Goal: Complete application form: Complete application form

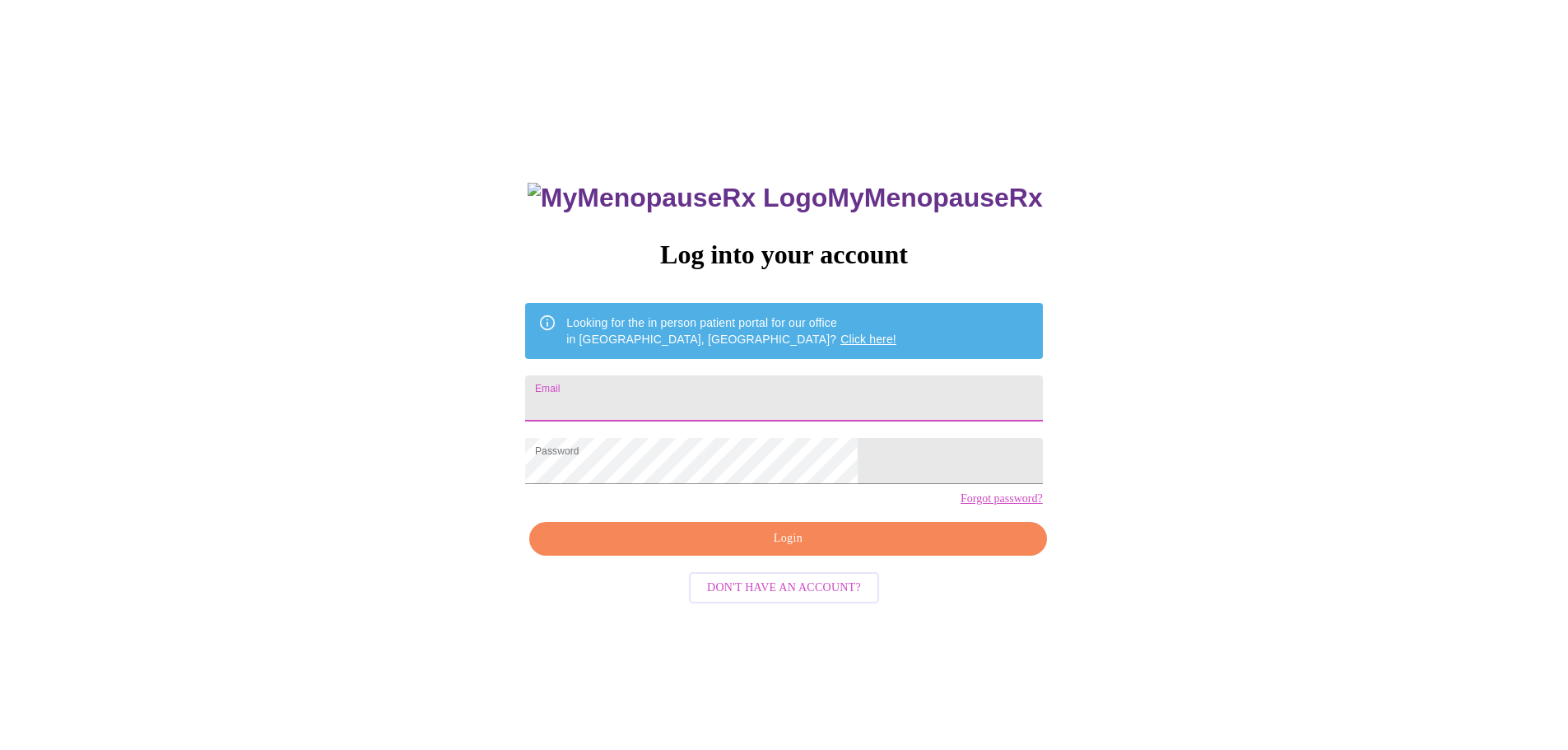
click at [759, 402] on input "Email" at bounding box center [783, 398] width 517 height 46
type input "jamilacollinsreedy@gmail.com"
click at [769, 546] on div "MyMenopauseRx Log into your account Looking for the in person patient portal fo…" at bounding box center [783, 532] width 550 height 750
click at [758, 549] on span "Login" at bounding box center [788, 539] width 479 height 20
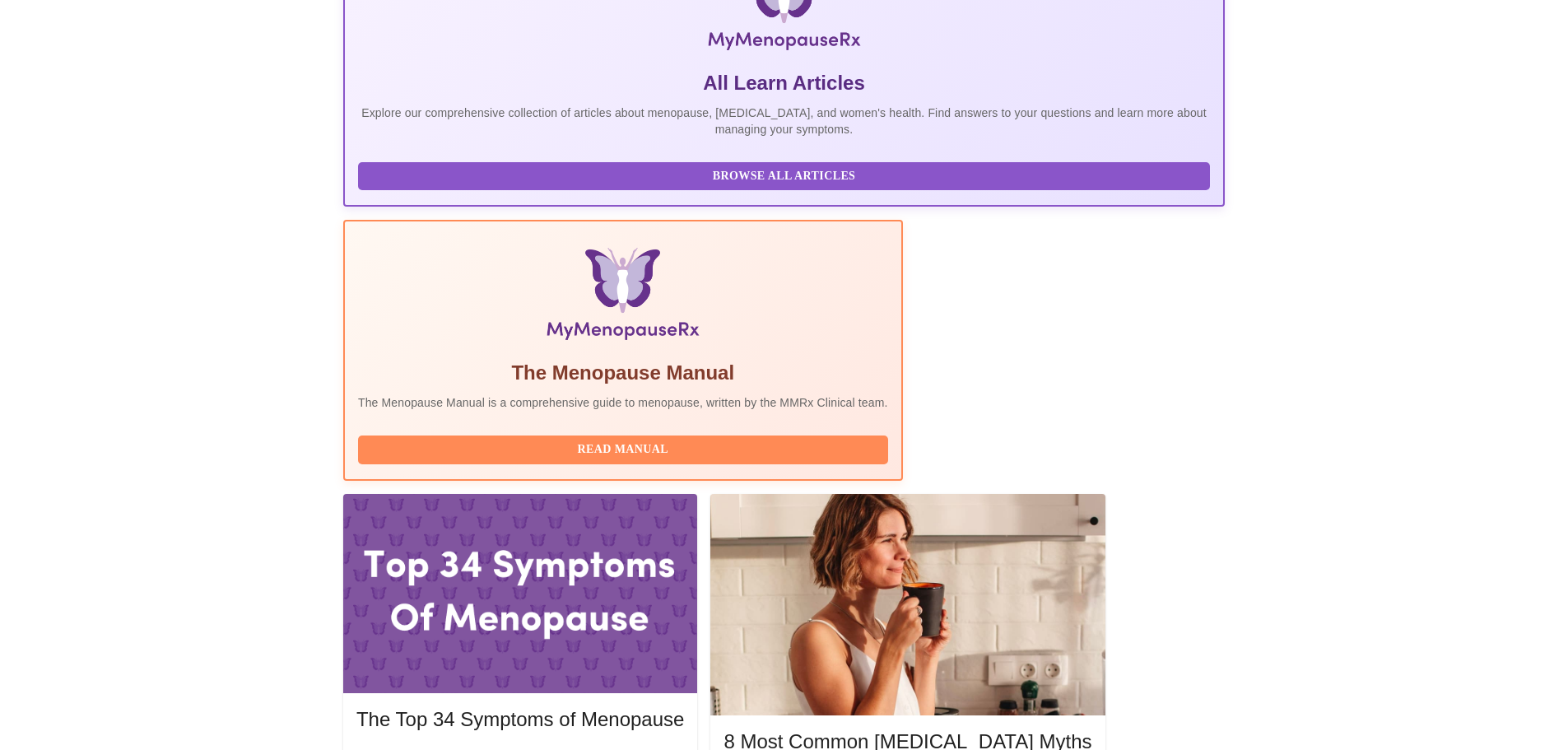
scroll to position [329, 0]
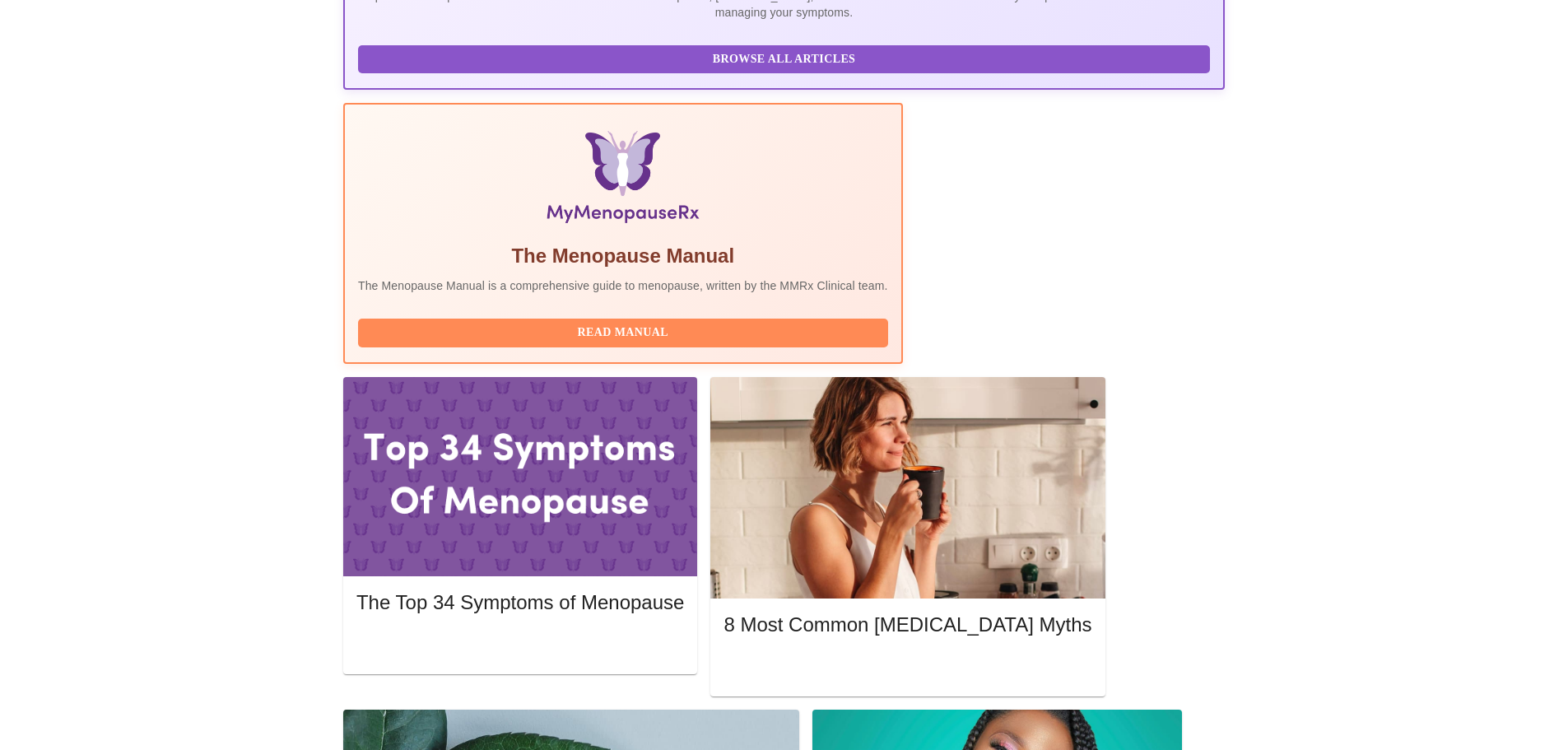
scroll to position [576, 0]
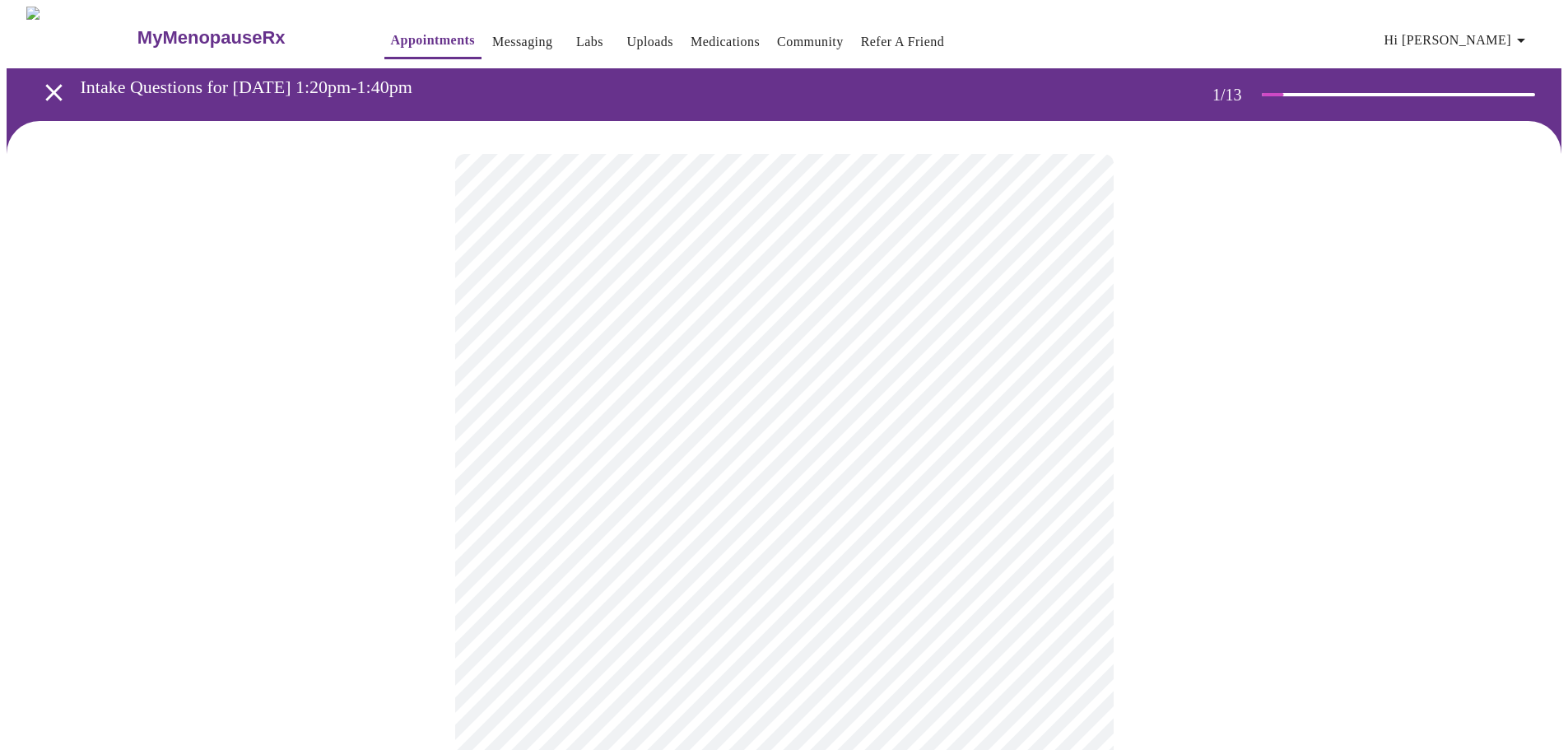
click at [713, 360] on body "MyMenopauseRx Appointments Messaging Labs Uploads Medications Community Refer a…" at bounding box center [784, 758] width 1555 height 1504
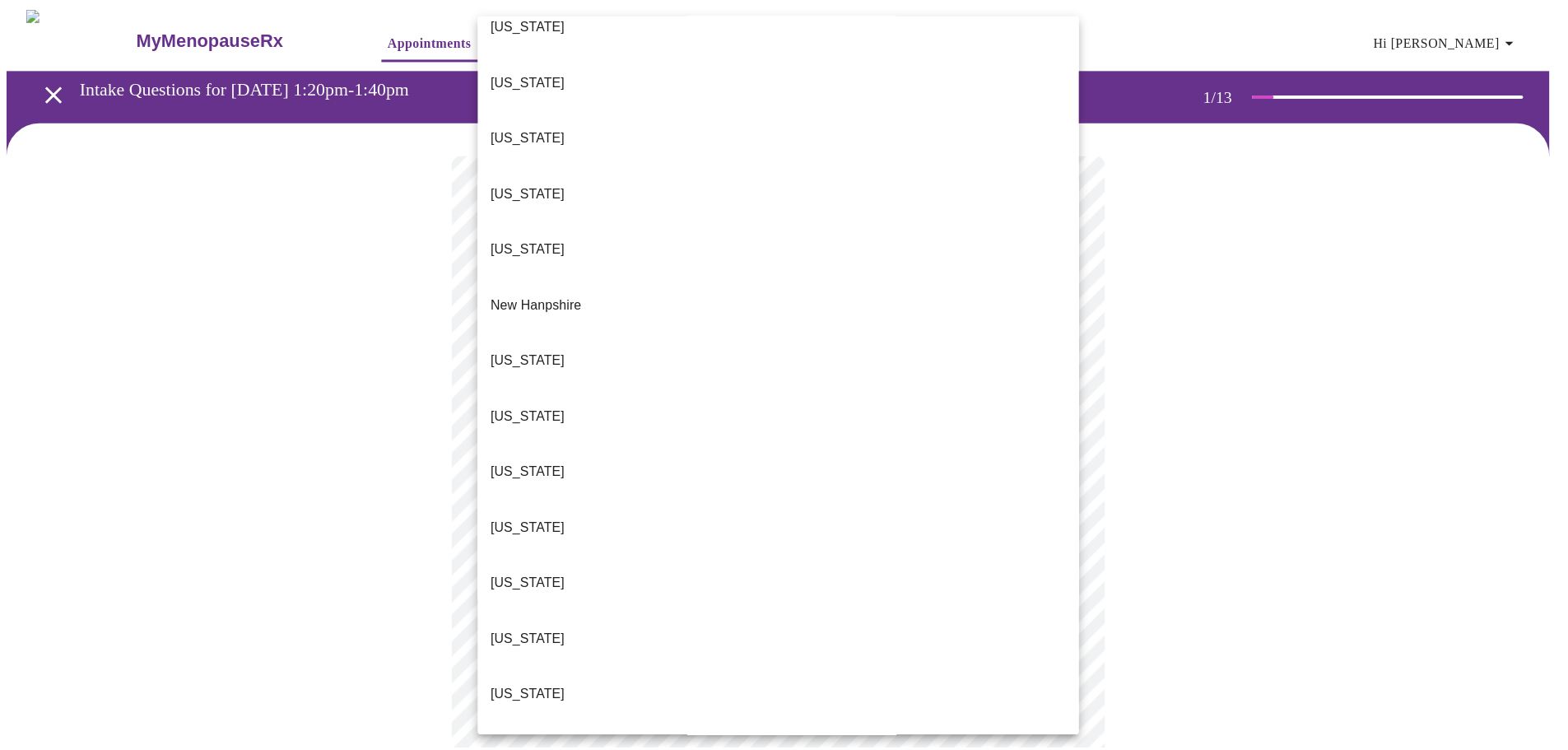
scroll to position [1318, 0]
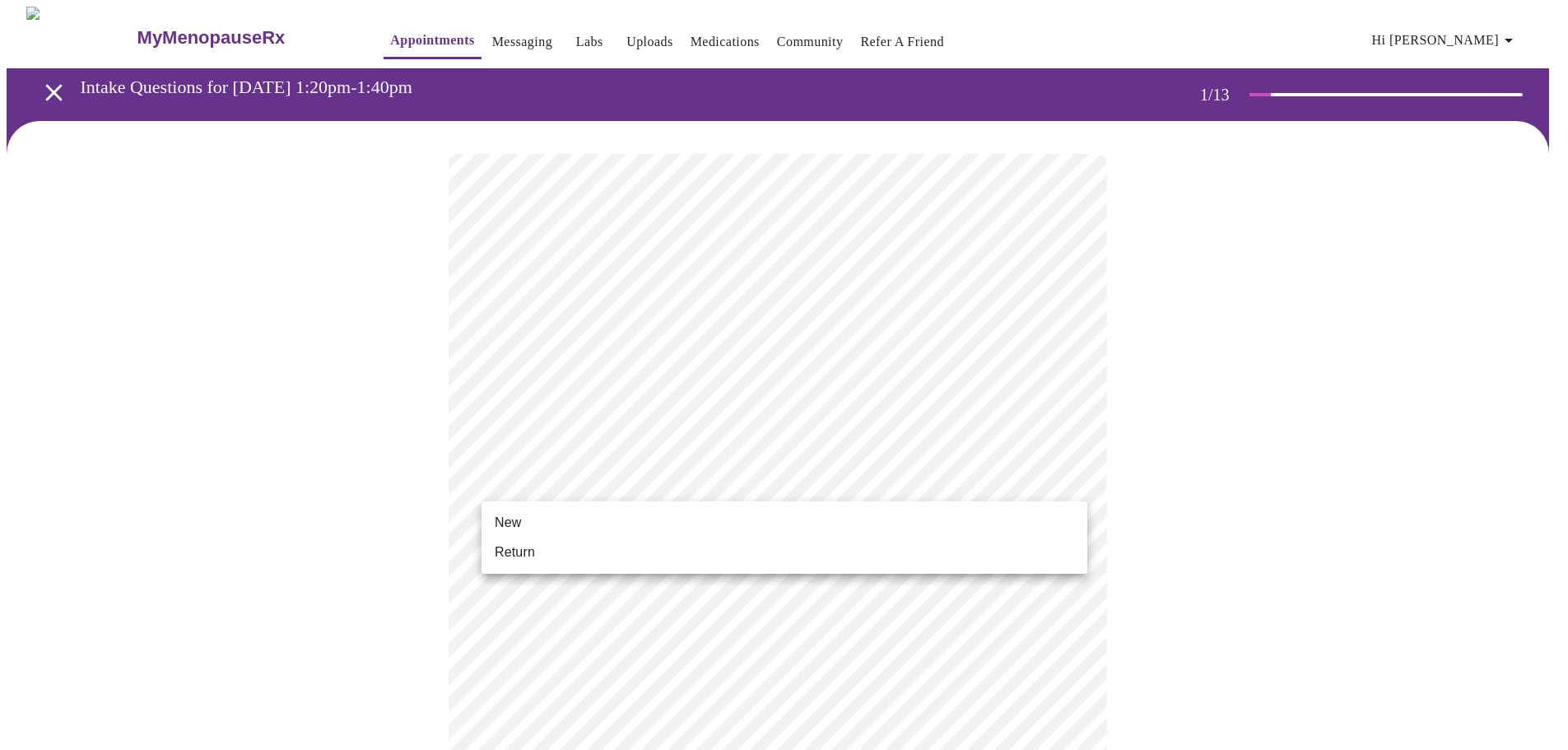
click at [636, 478] on body "MyMenopauseRx Appointments Messaging Labs Uploads Medications Community Refer a…" at bounding box center [784, 754] width 1555 height 1494
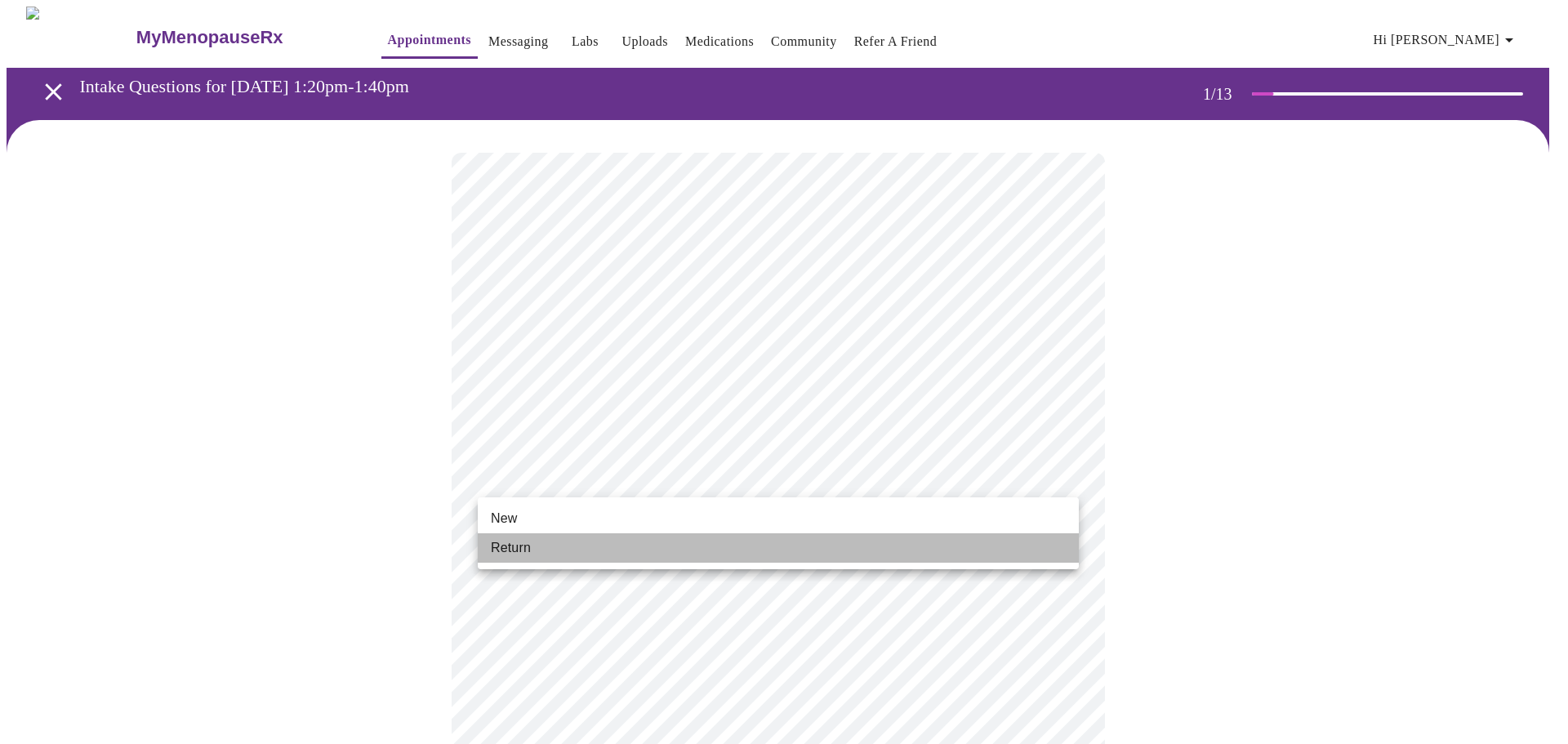
click at [618, 547] on li "Return" at bounding box center [779, 547] width 601 height 29
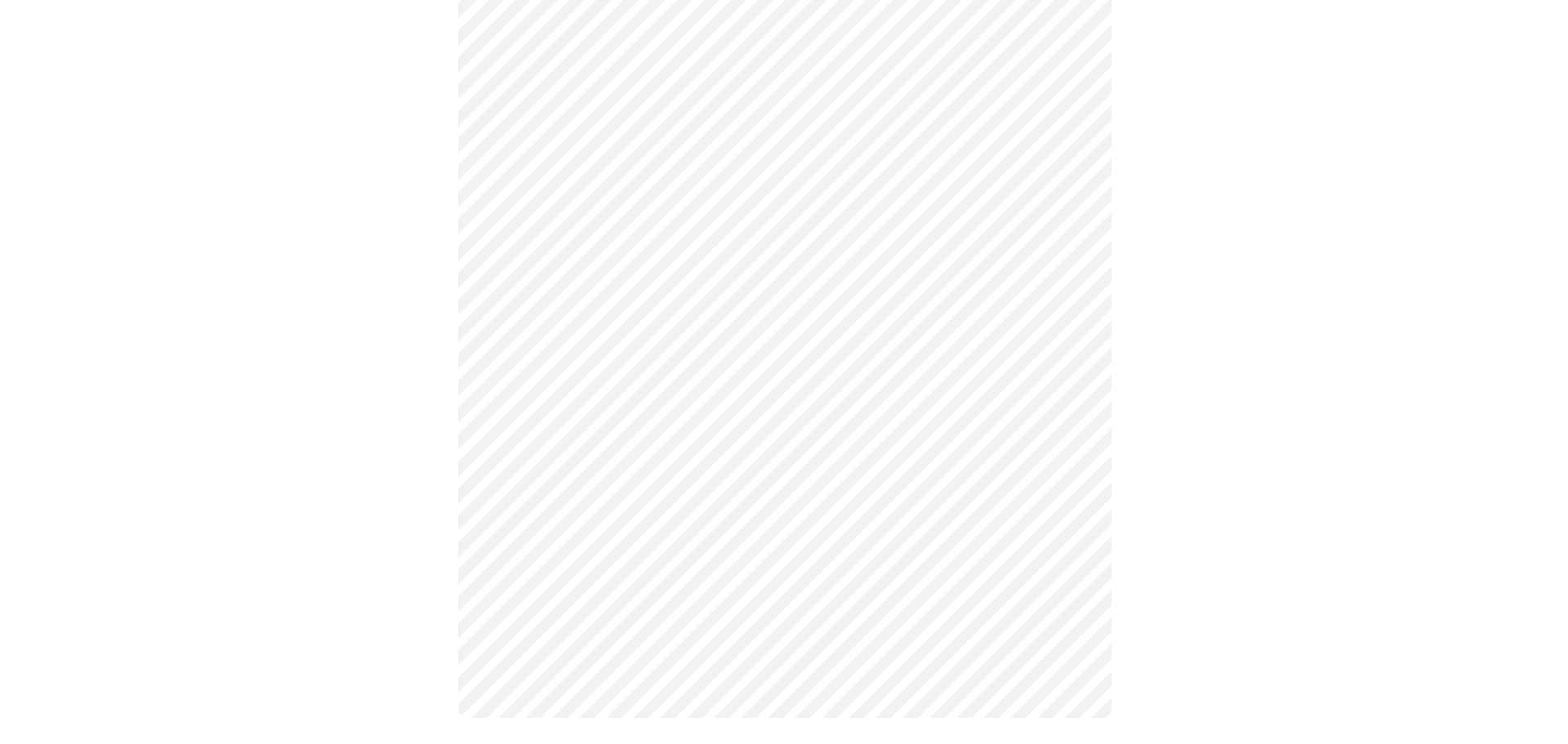
scroll to position [0, 0]
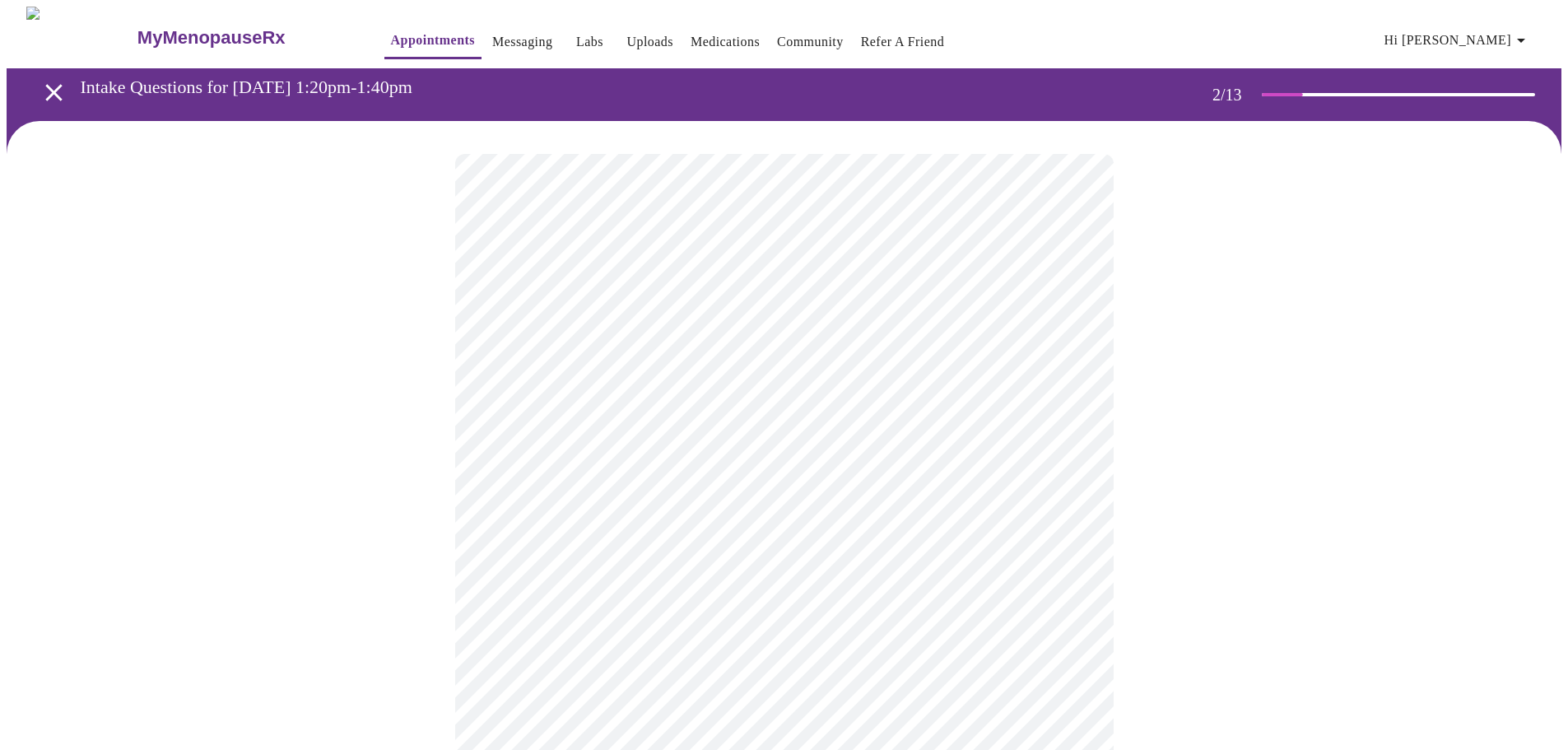
click at [1046, 347] on body "MyMenopauseRx Appointments Messaging Labs Uploads Medications Community Refer a…" at bounding box center [784, 501] width 1555 height 990
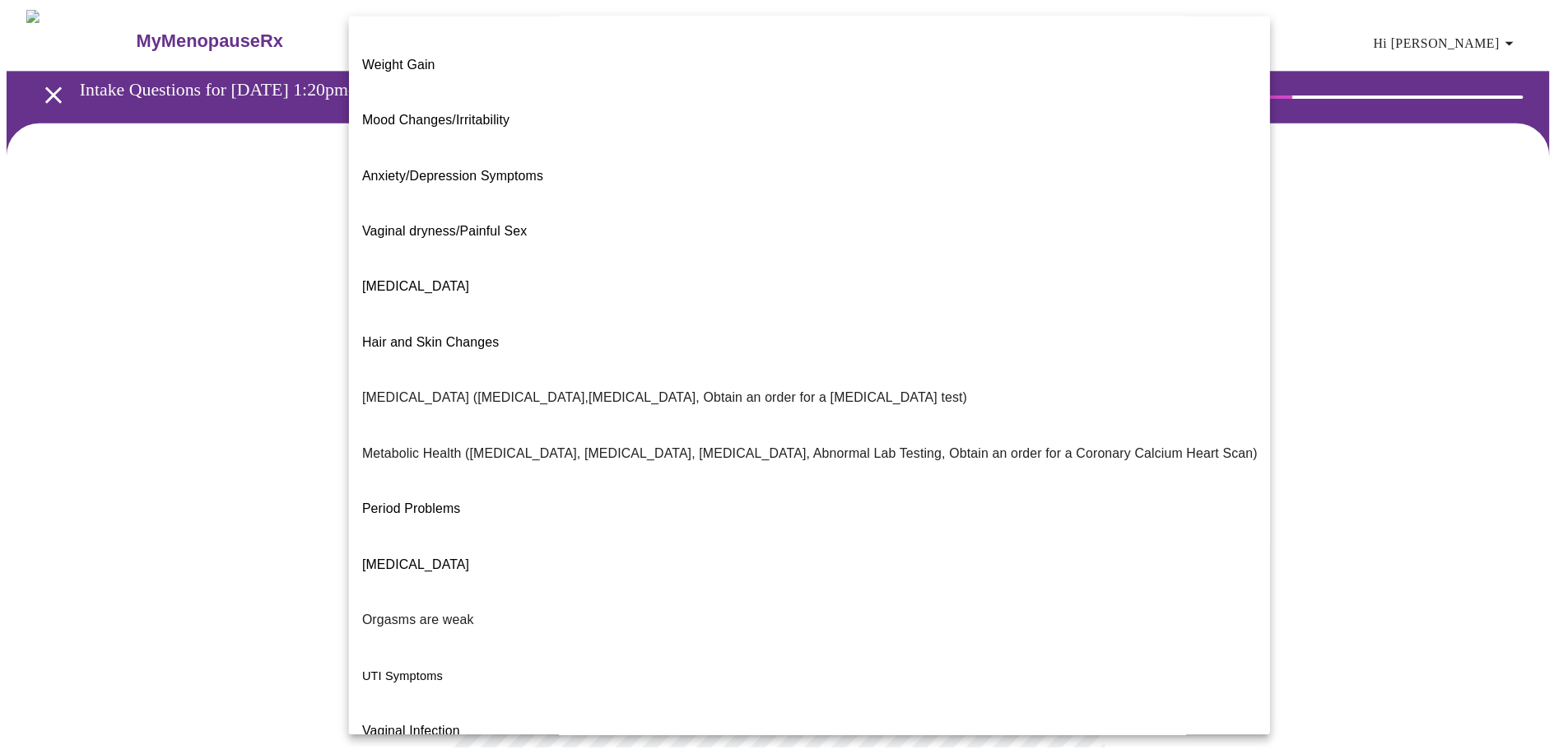
scroll to position [103, 0]
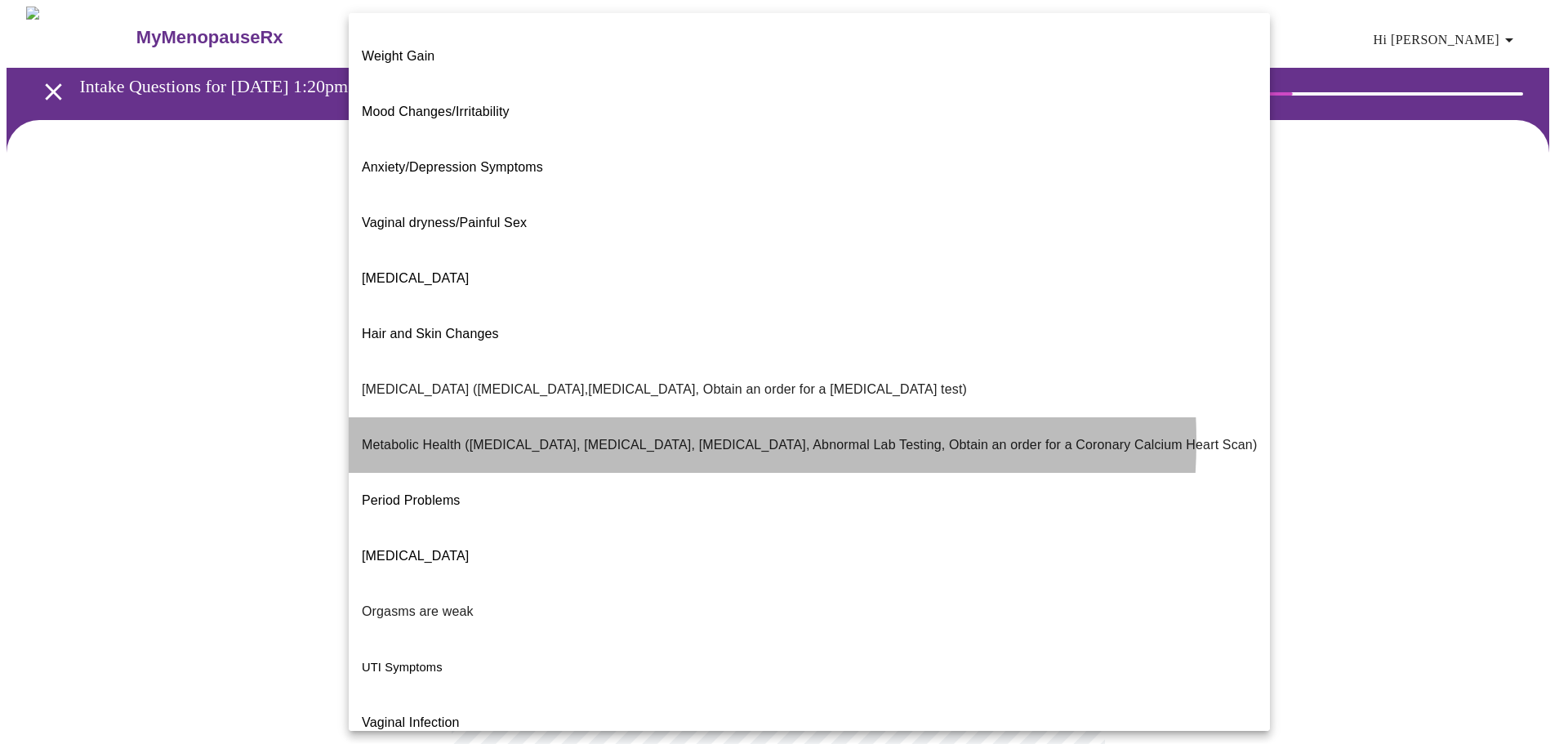
drag, startPoint x: 663, startPoint y: 324, endPoint x: 677, endPoint y: 331, distance: 15.7
click at [664, 435] on p "Metabolic Health (Pre-diabetes, Elevated Cholesterol, Vitamin D, Abnormal Lab T…" at bounding box center [809, 444] width 895 height 19
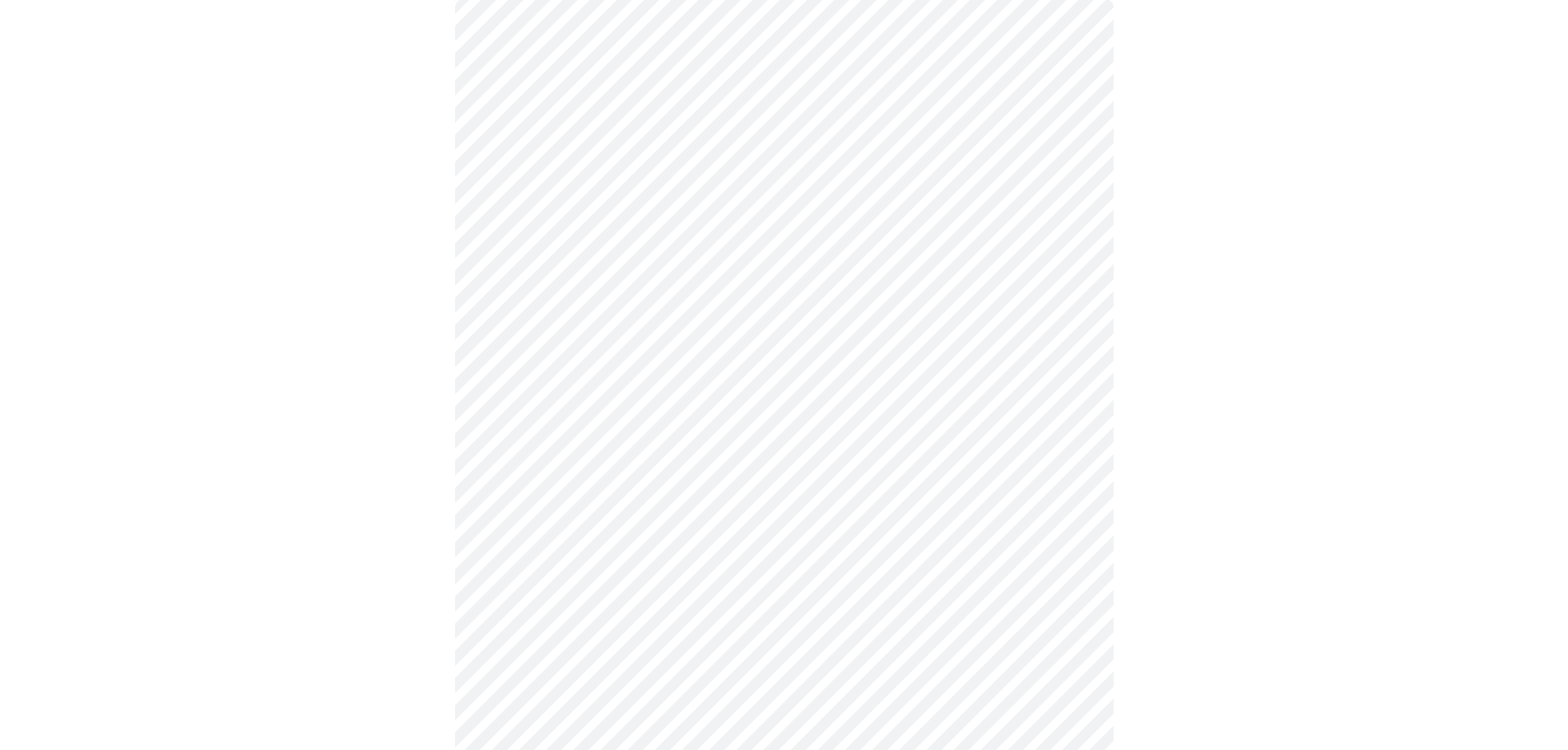
scroll to position [165, 0]
click at [1082, 357] on body "MyMenopauseRx Appointments Messaging Labs Uploads Medications Community Refer a…" at bounding box center [790, 331] width 1567 height 979
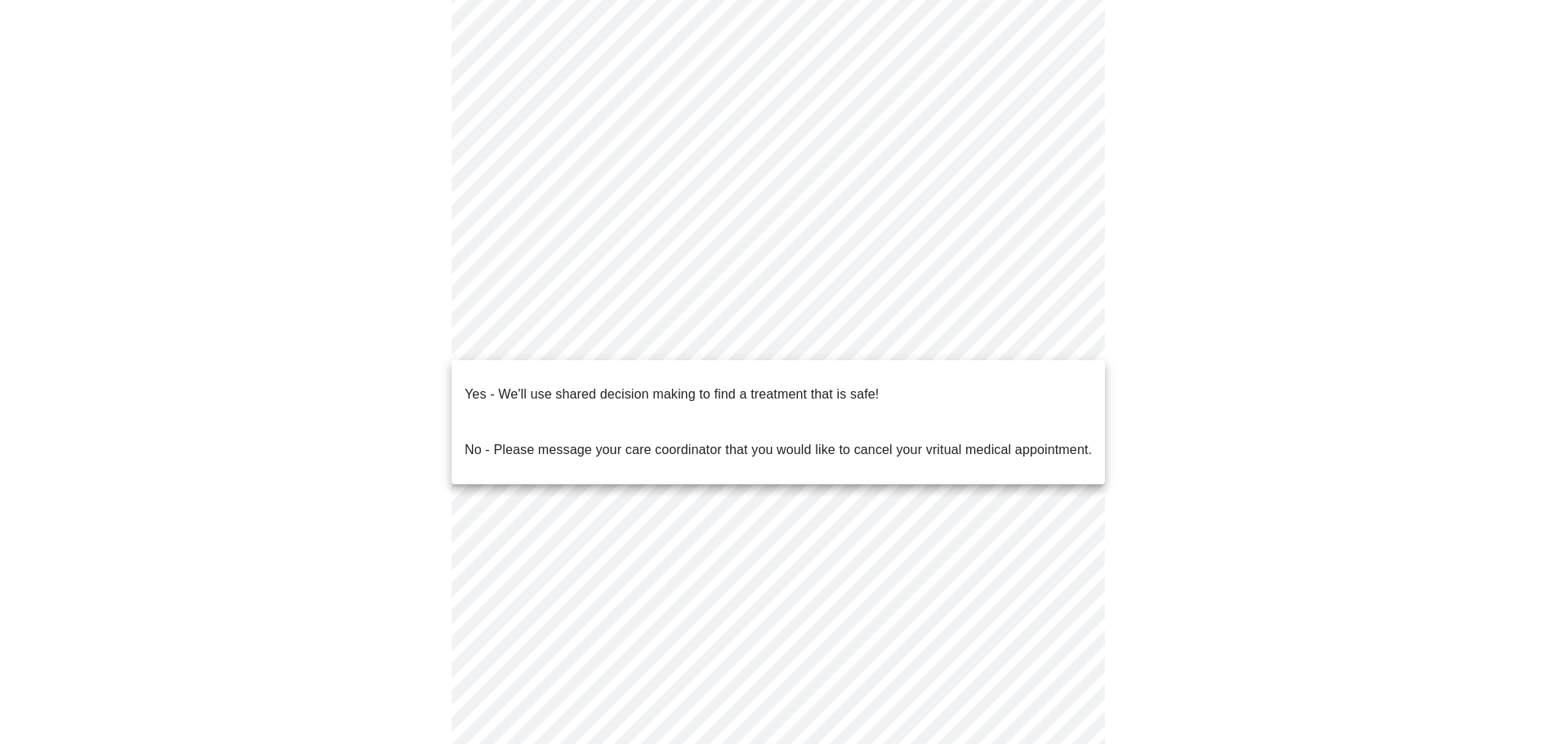
click at [961, 367] on li "Yes - We'll use shared decision making to find a treatment that is safe!" at bounding box center [778, 394] width 653 height 56
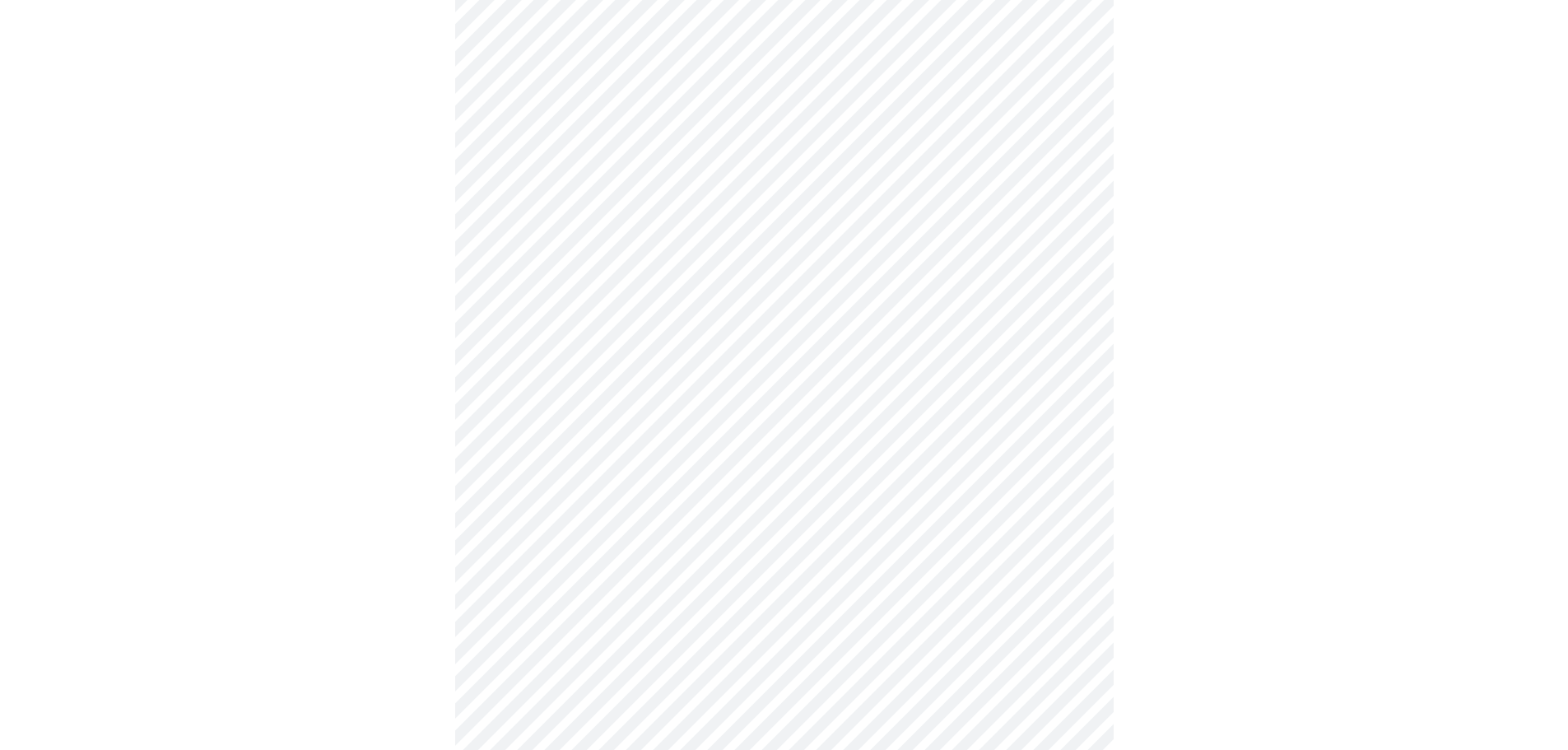
scroll to position [0, 0]
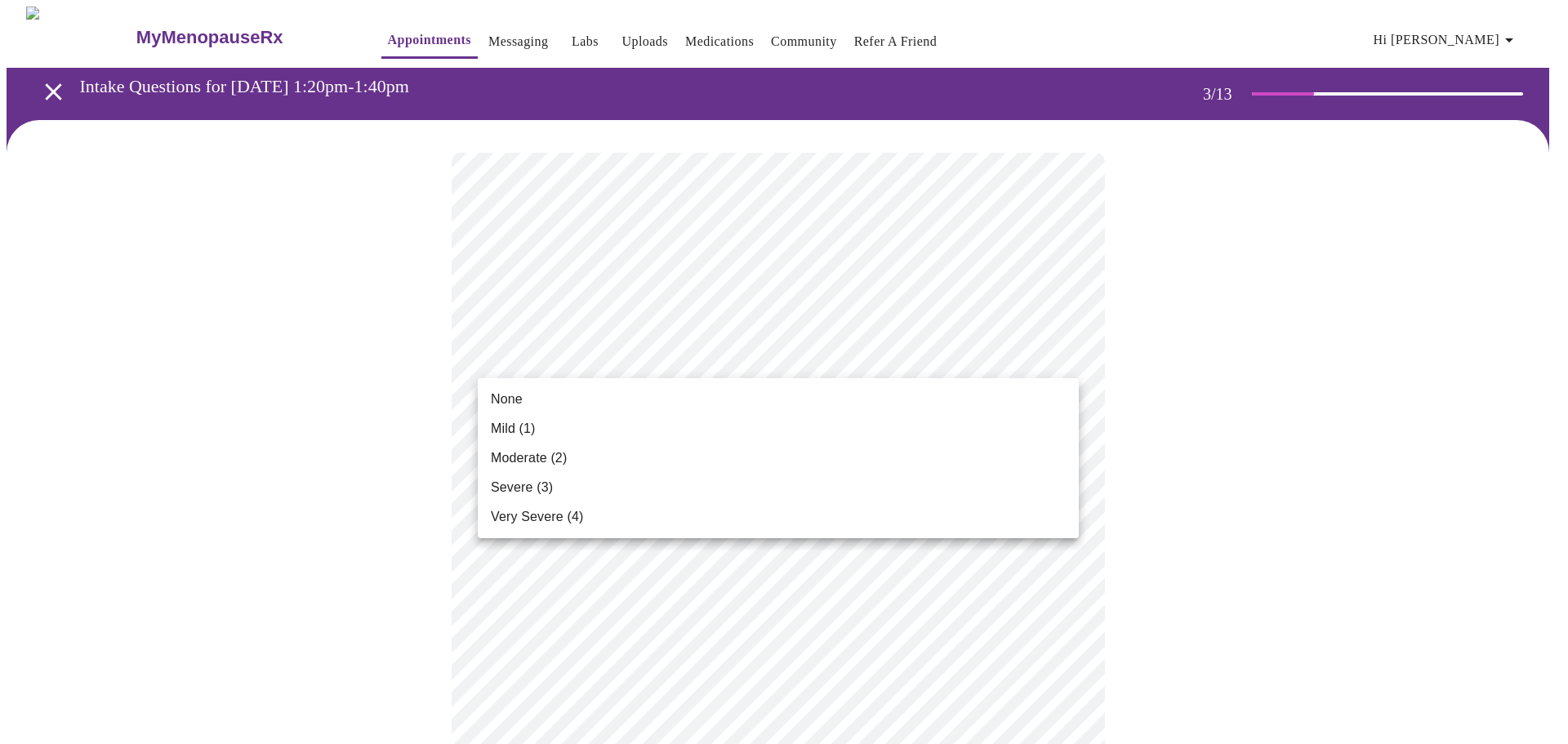
click at [710, 428] on li "Mild (1)" at bounding box center [779, 429] width 601 height 29
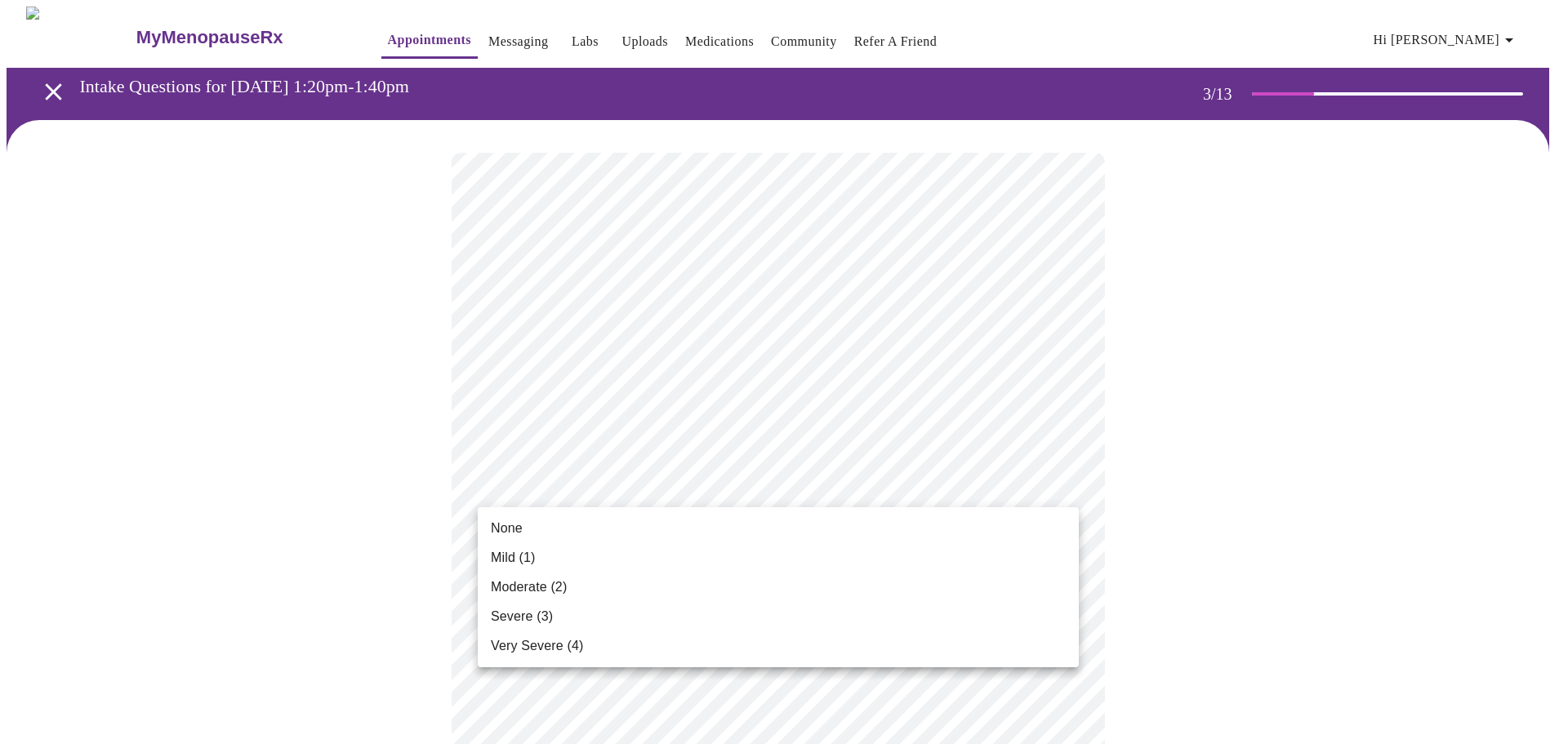
click at [574, 581] on li "Moderate (2)" at bounding box center [779, 587] width 601 height 29
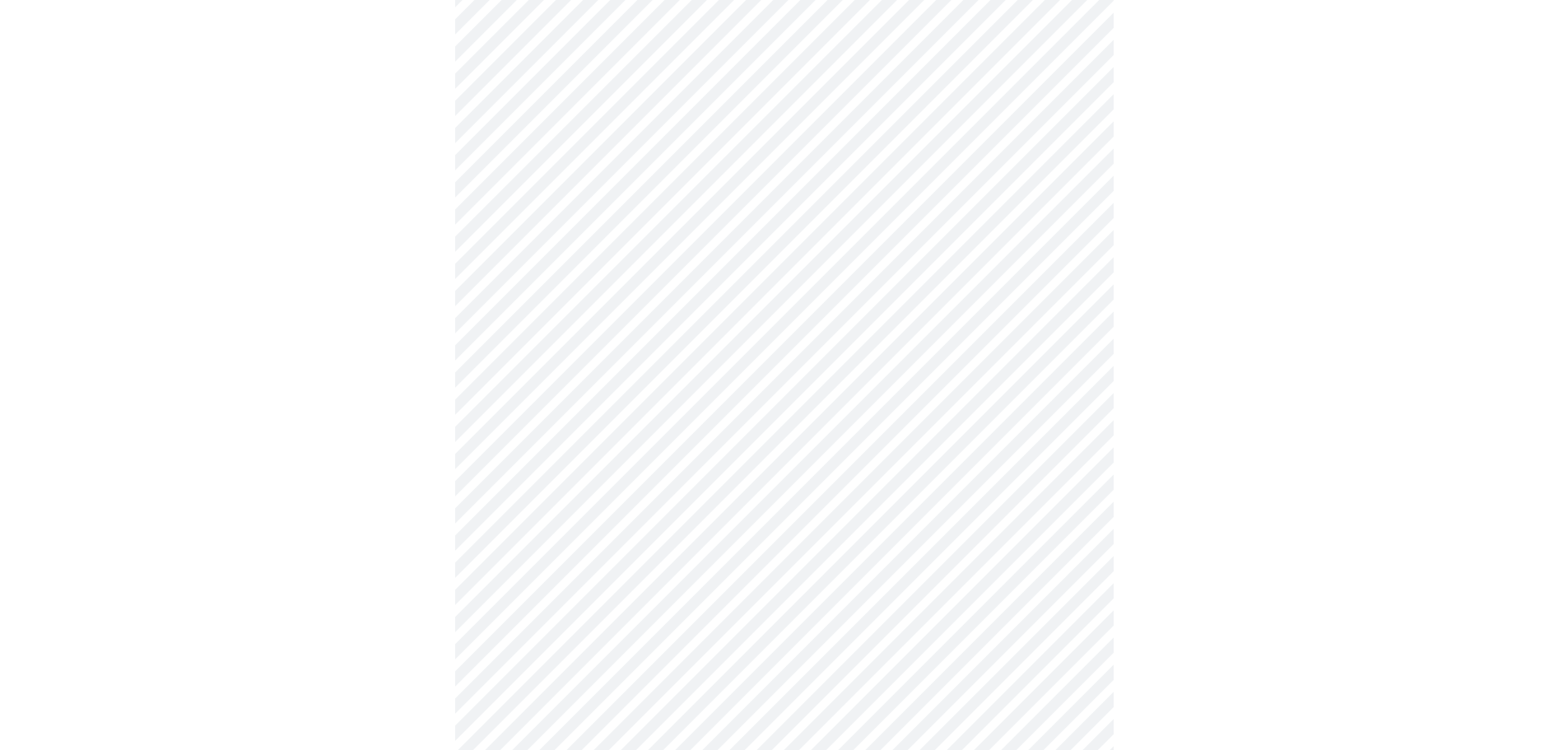
scroll to position [247, 0]
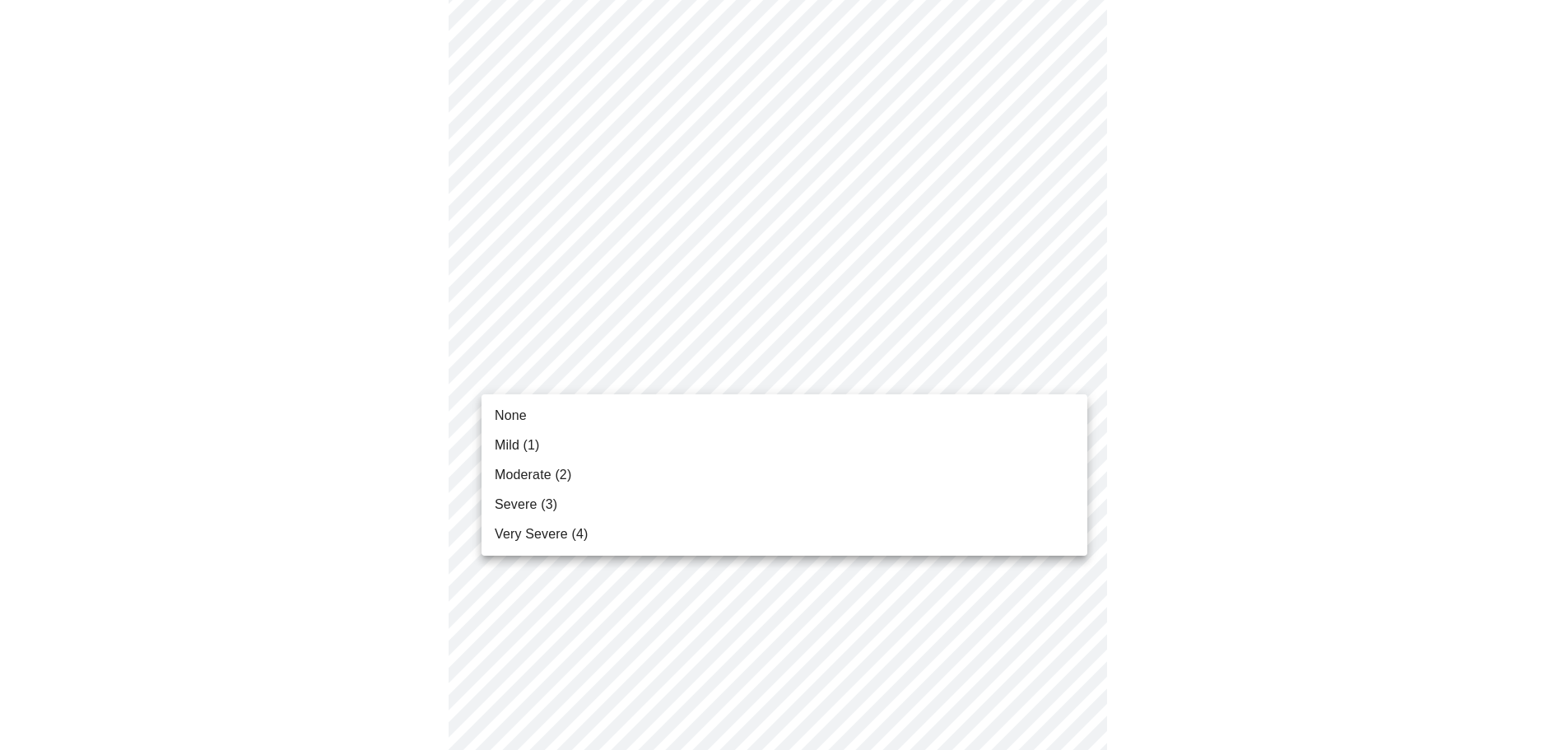
click at [570, 468] on span "Moderate (2)" at bounding box center [532, 475] width 76 height 19
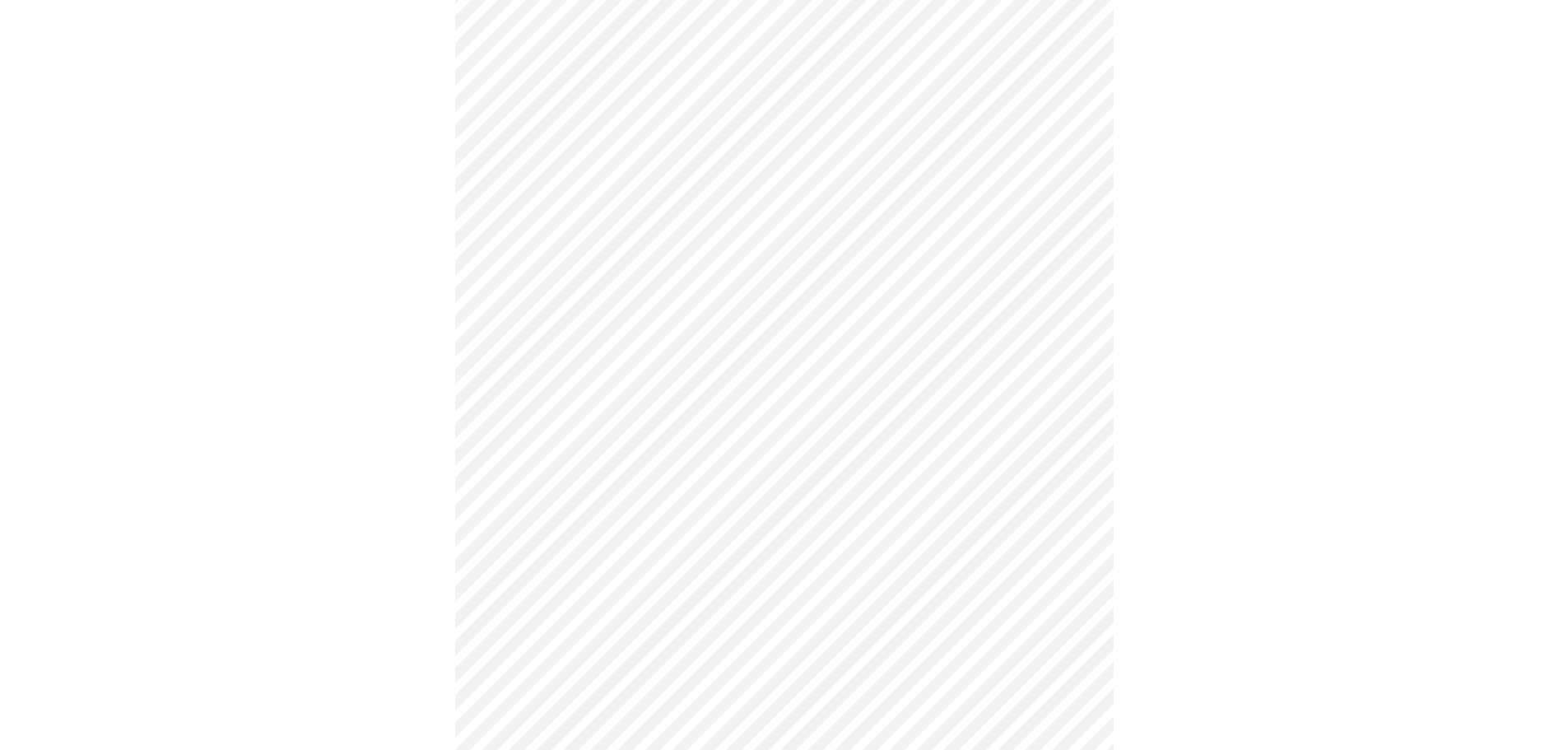
scroll to position [329, 0]
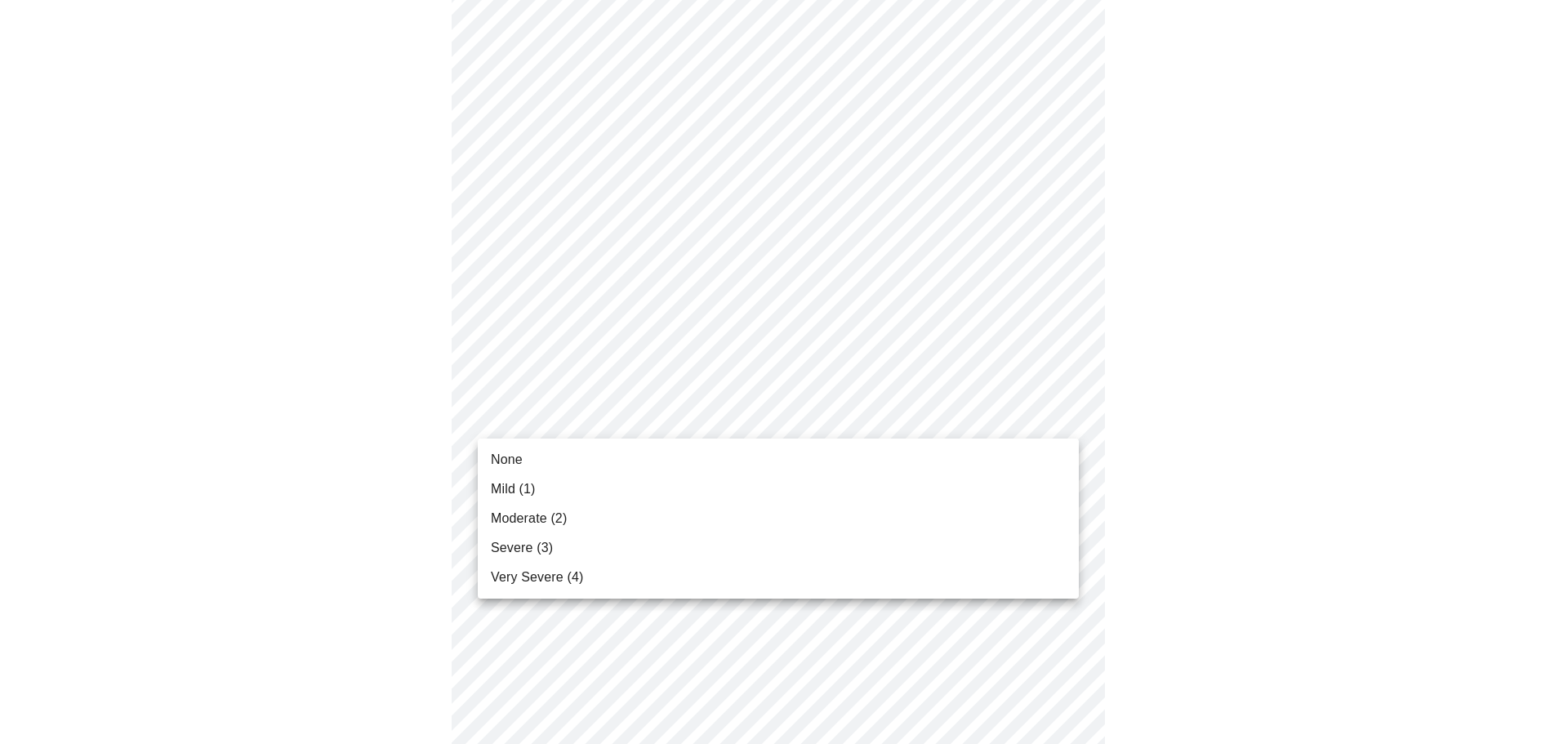
click at [620, 423] on body "MyMenopauseRx Appointments Messaging Labs Uploads Medications Community Refer a…" at bounding box center [783, 732] width 1554 height 2104
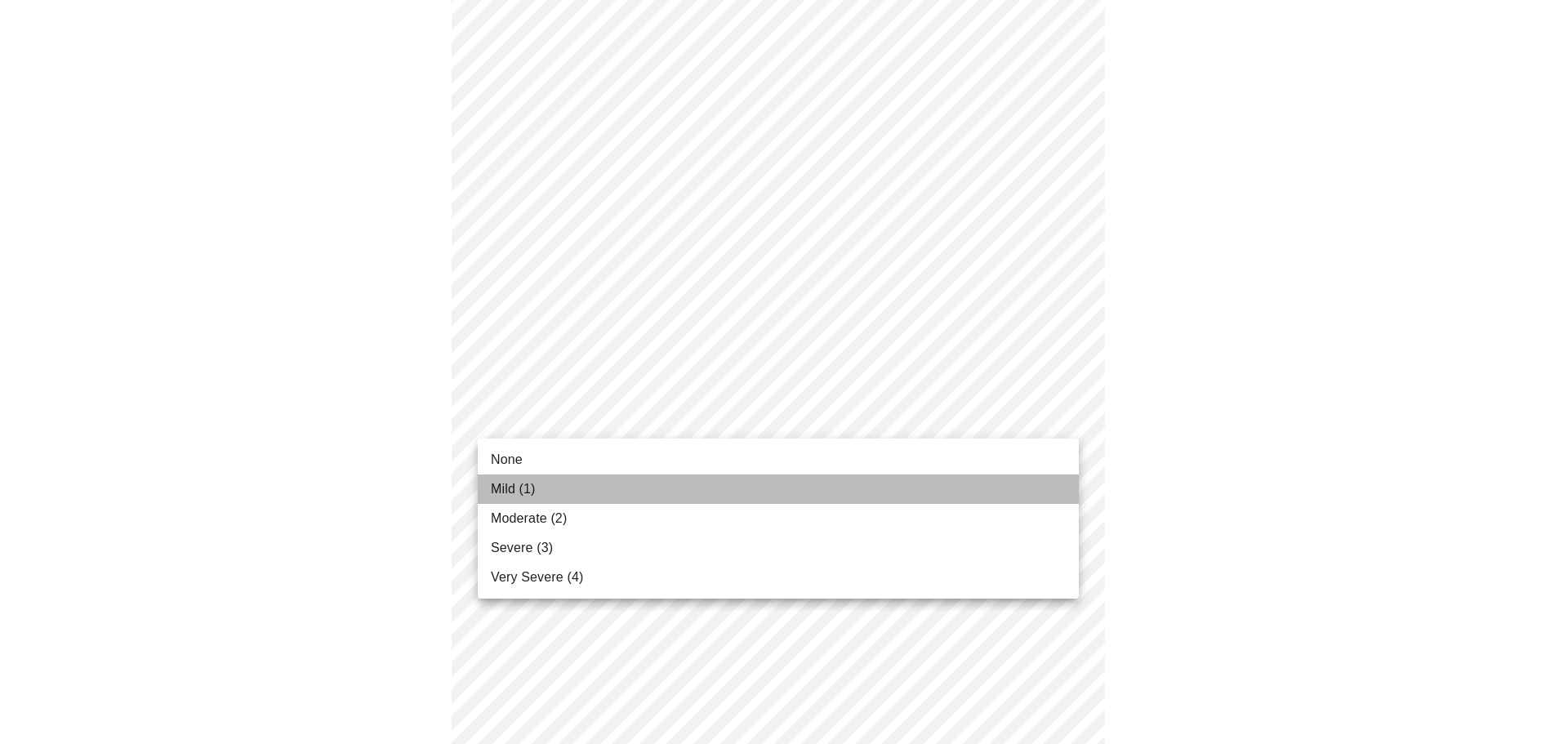
click at [581, 486] on li "Mild (1)" at bounding box center [779, 489] width 601 height 29
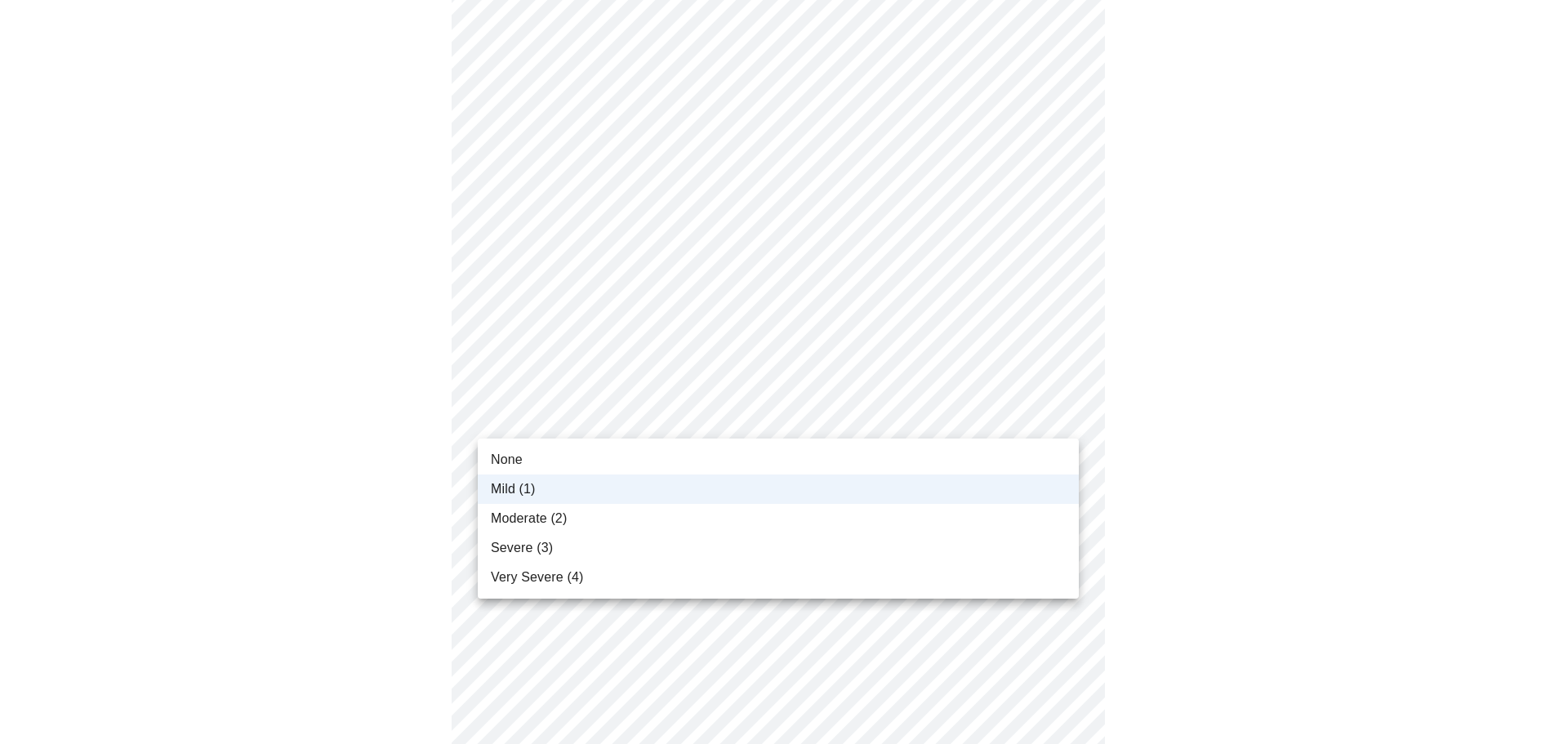
click at [601, 420] on body "MyMenopauseRx Appointments Messaging Labs Uploads Medications Community Refer a…" at bounding box center [783, 720] width 1554 height 2081
click at [561, 508] on li "Moderate (2)" at bounding box center [779, 518] width 601 height 29
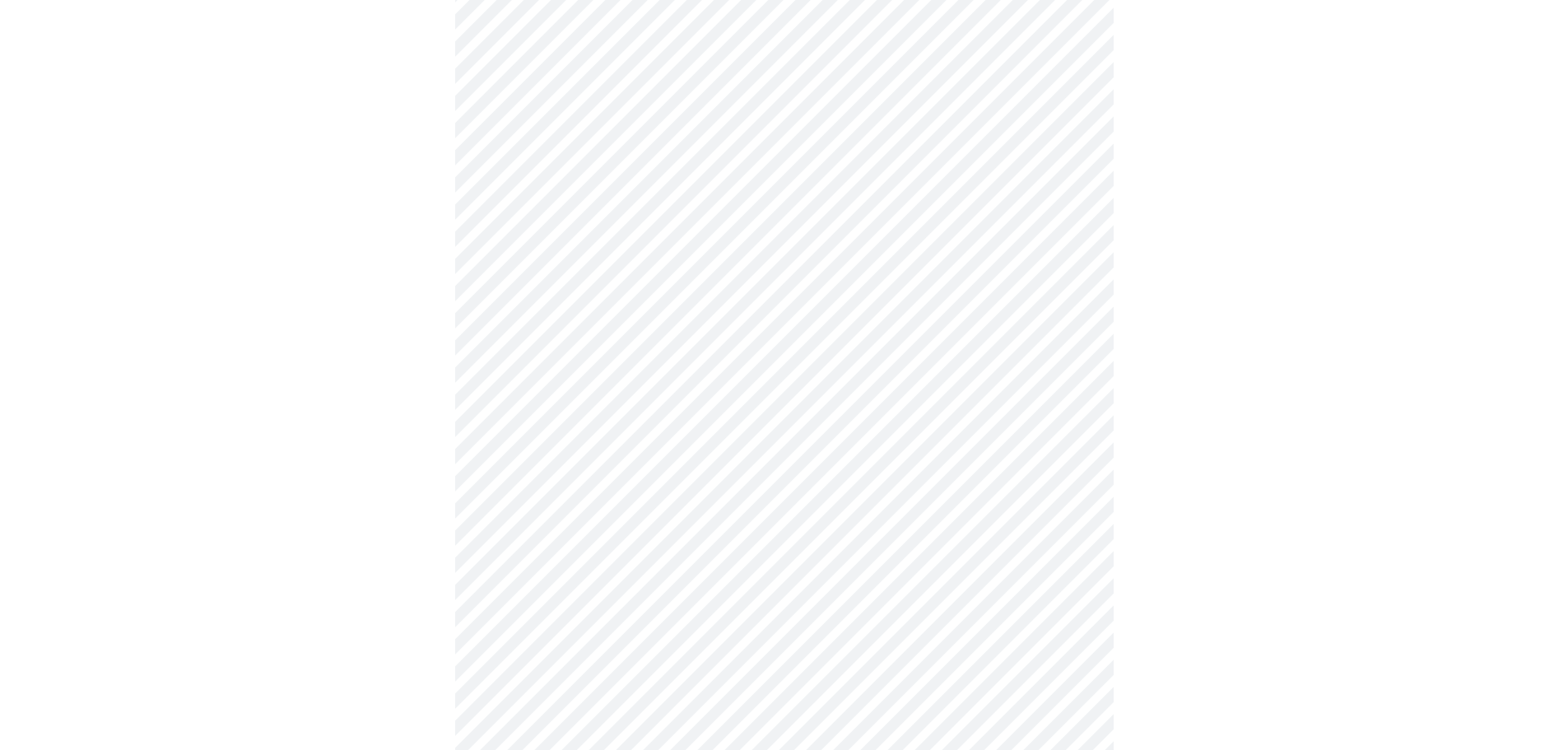
scroll to position [494, 0]
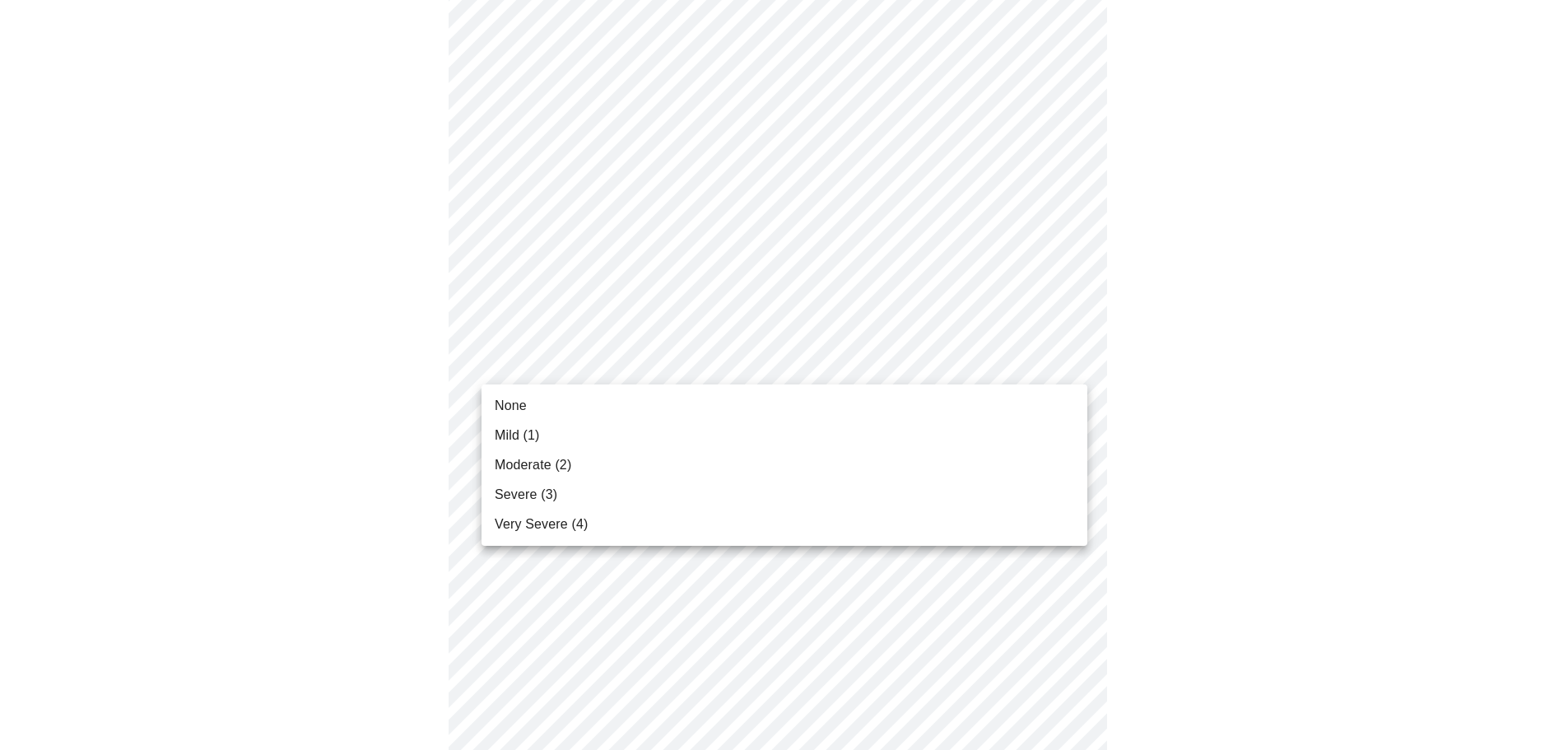
click at [616, 356] on body "MyMenopauseRx Appointments Messaging Labs Uploads Medications Community Refer a…" at bounding box center [784, 561] width 1555 height 2098
click at [575, 461] on li "Moderate (2)" at bounding box center [785, 465] width 606 height 29
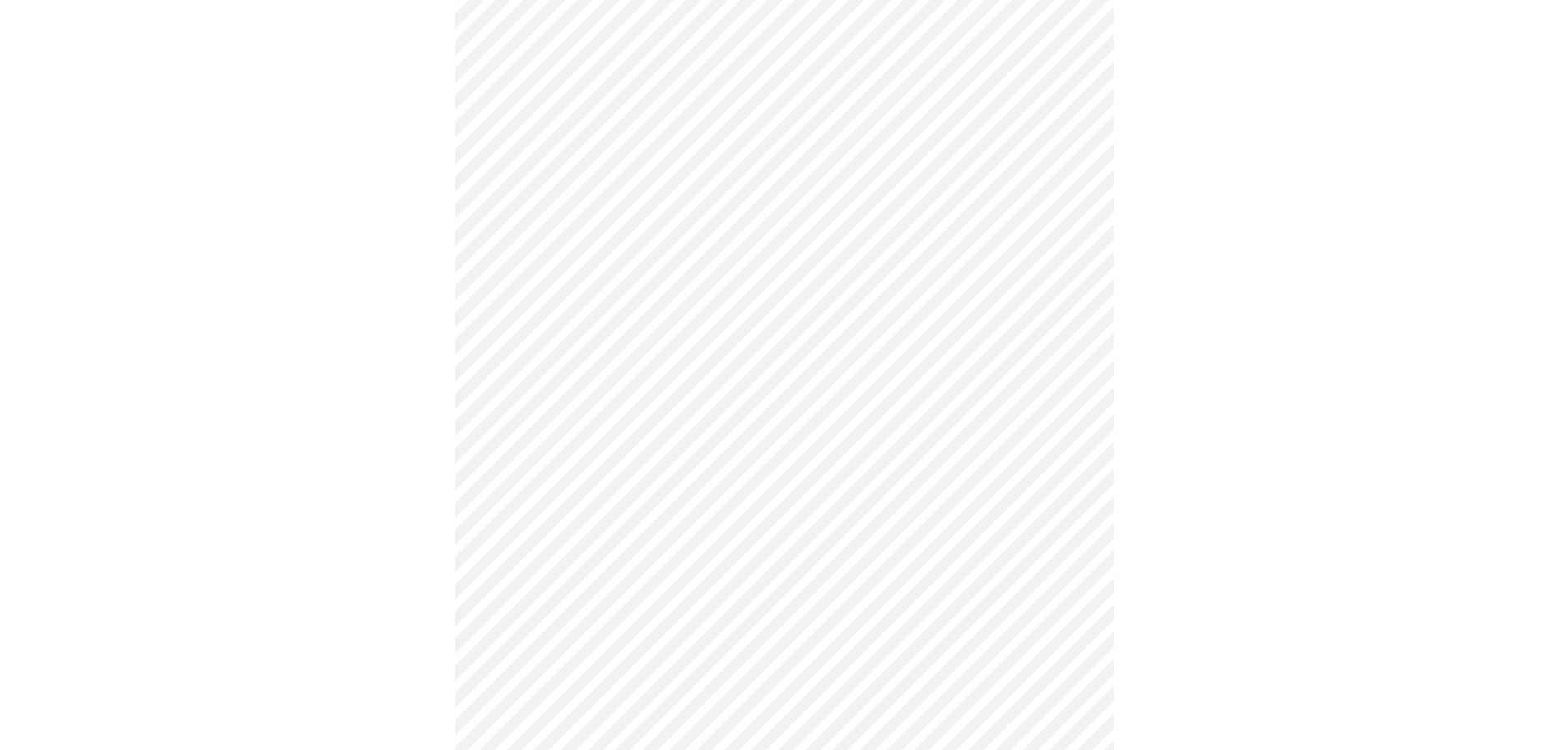
click at [575, 461] on body "MyMenopauseRx Appointments Messaging Labs Uploads Medications Community Refer a…" at bounding box center [784, 550] width 1555 height 2075
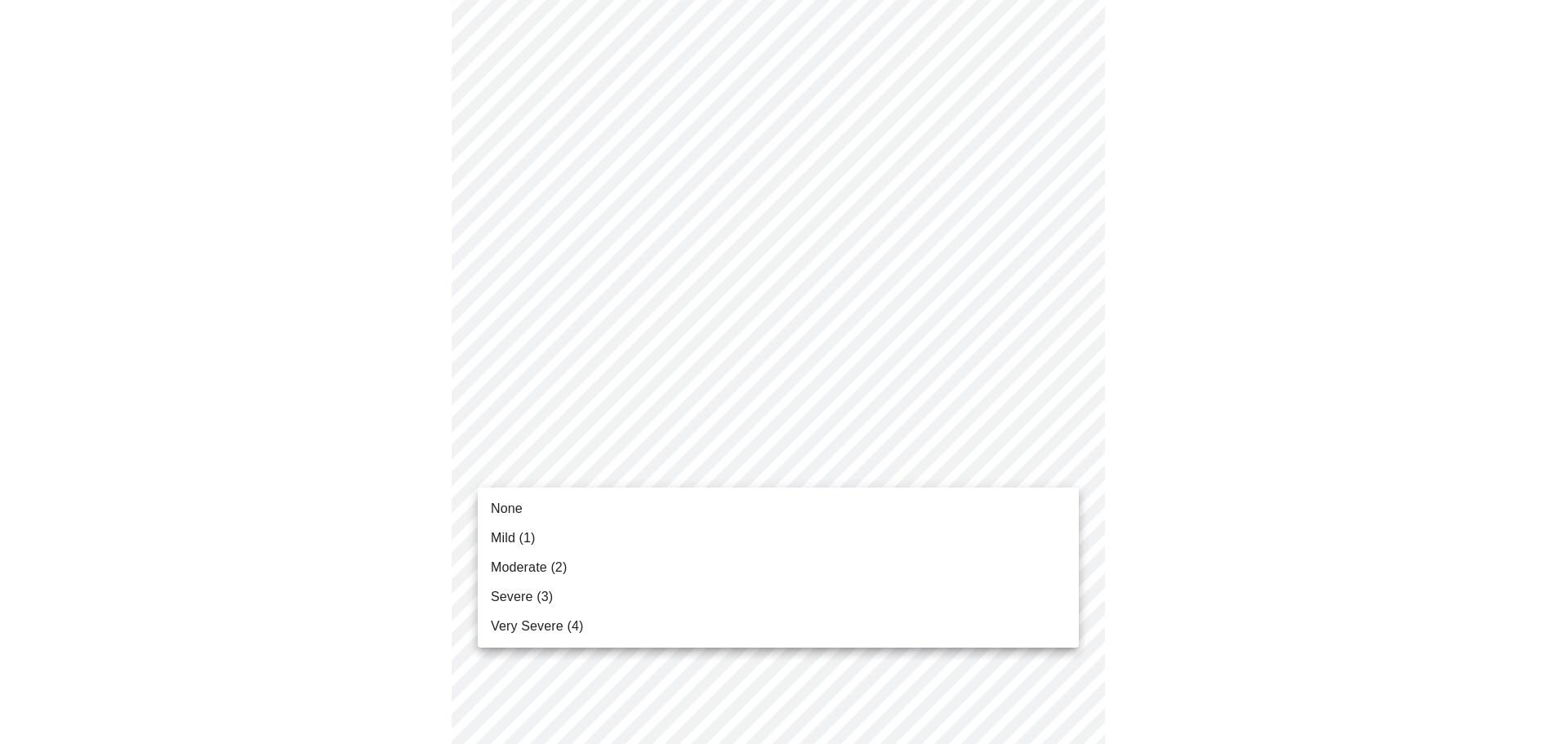
click at [538, 569] on span "Moderate (2)" at bounding box center [528, 567] width 76 height 19
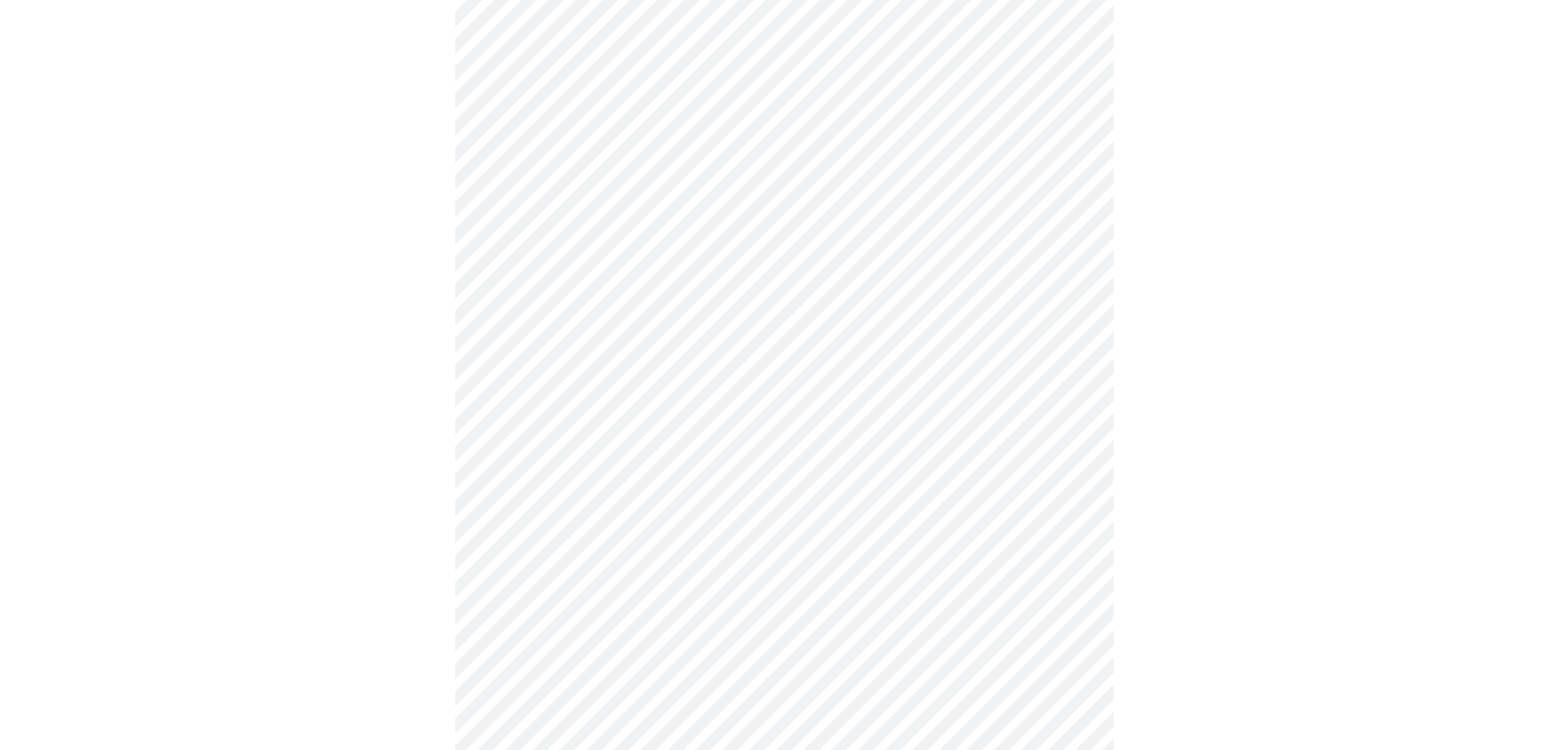
scroll to position [659, 0]
click at [661, 433] on body "MyMenopauseRx Appointments Messaging Labs Uploads Medications Community Refer a…" at bounding box center [784, 373] width 1555 height 2052
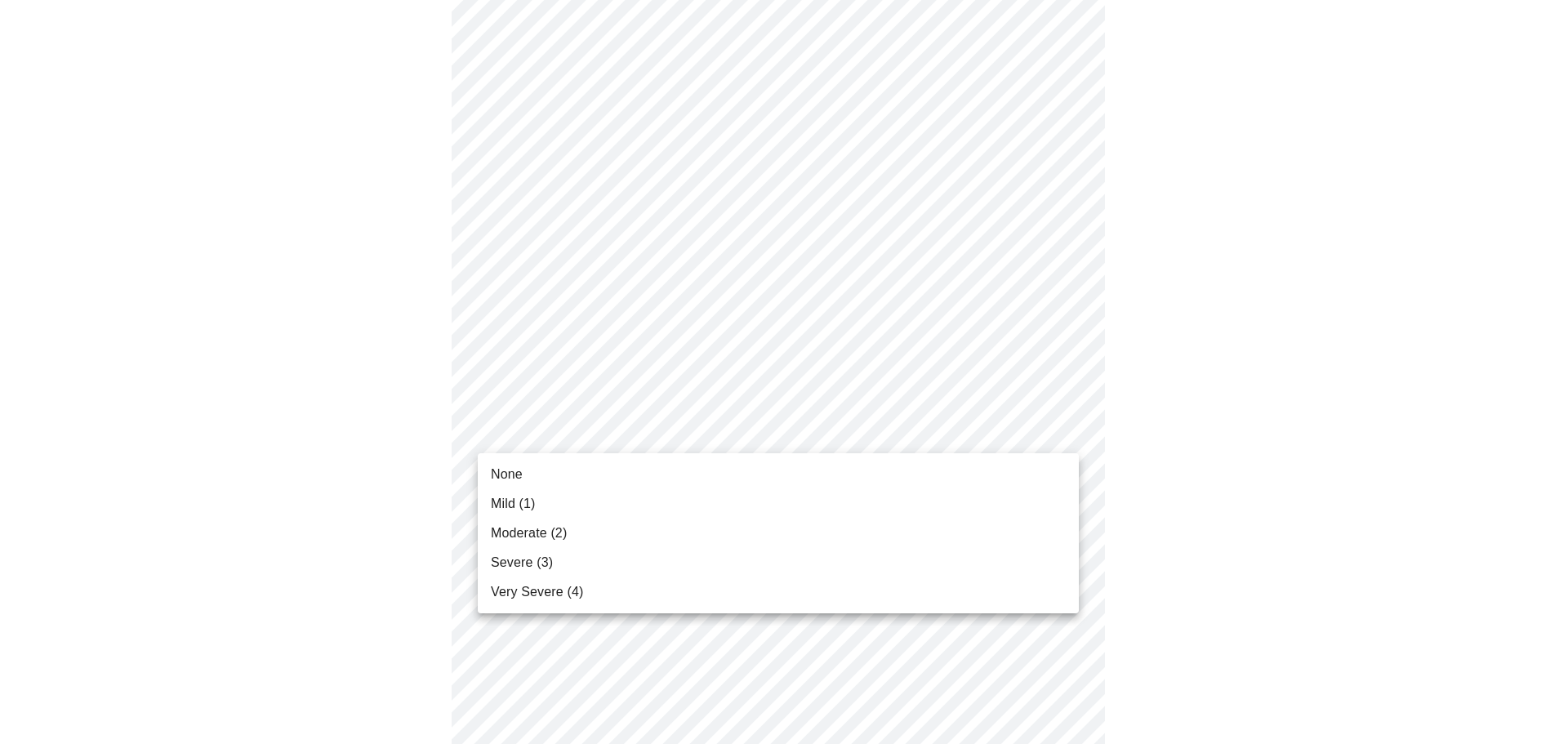
click at [568, 526] on li "Moderate (2)" at bounding box center [779, 533] width 601 height 29
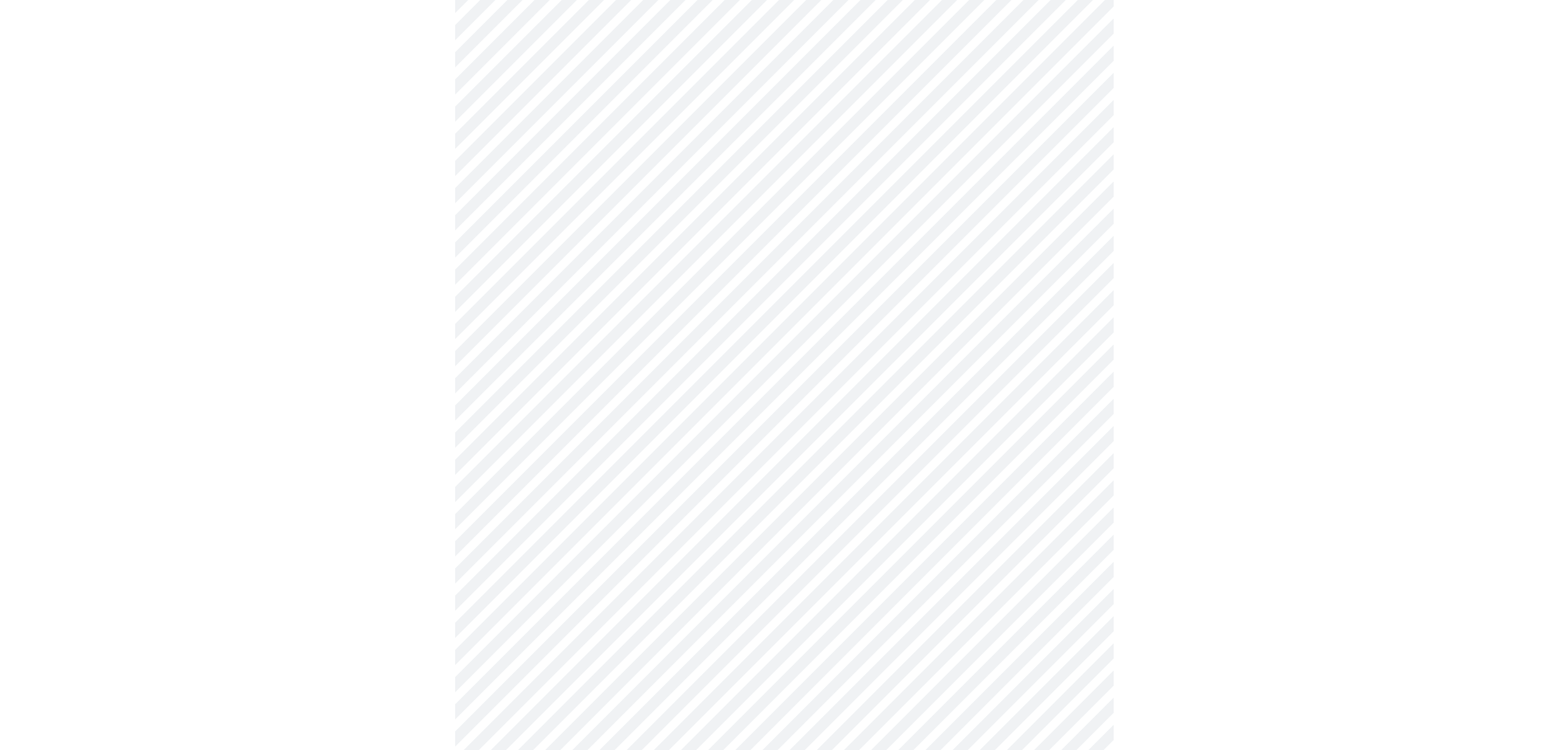
scroll to position [824, 0]
click at [615, 404] on body "MyMenopauseRx Appointments Messaging Labs Uploads Medications Community Refer a…" at bounding box center [790, 198] width 1567 height 2029
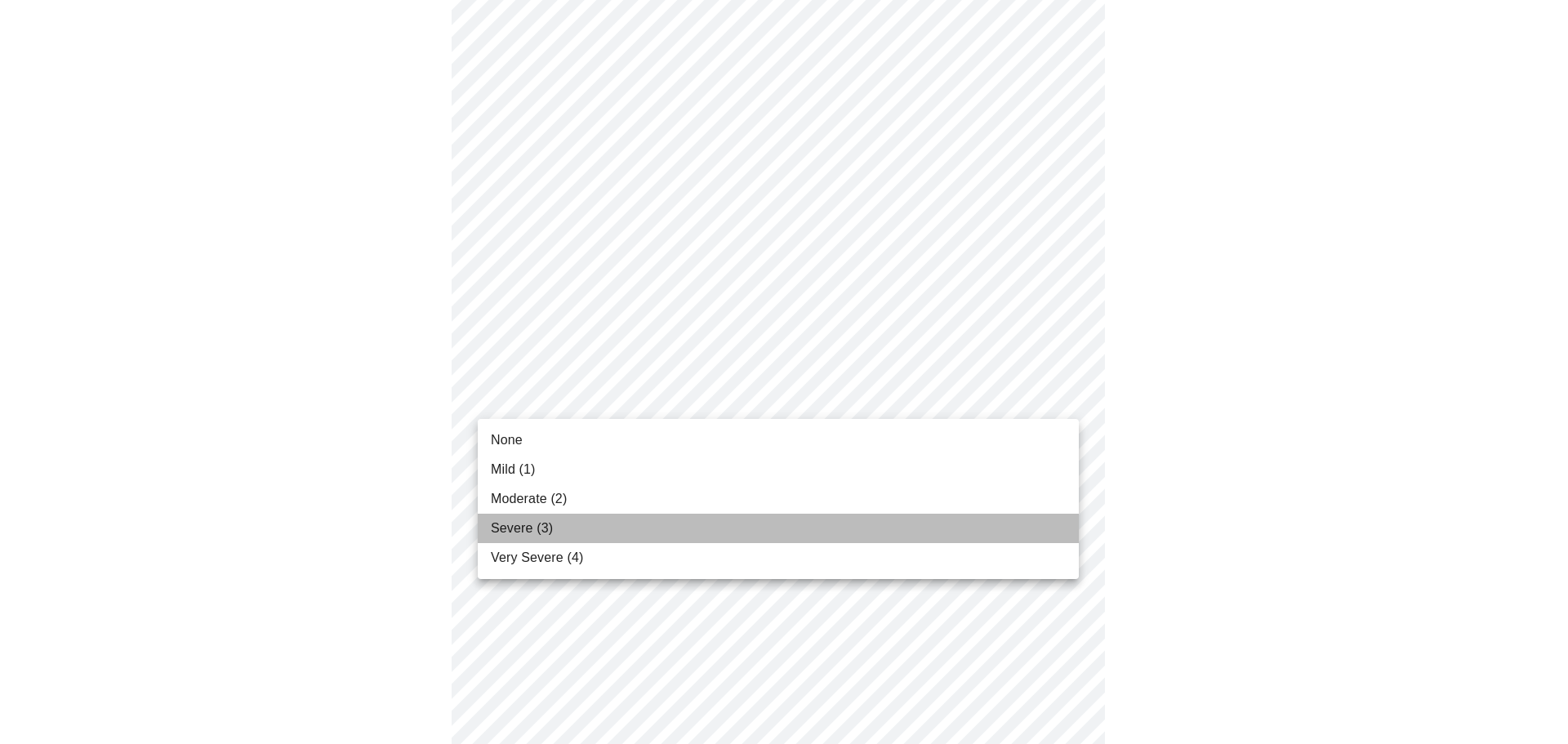
click at [564, 533] on li "Severe (3)" at bounding box center [779, 528] width 601 height 29
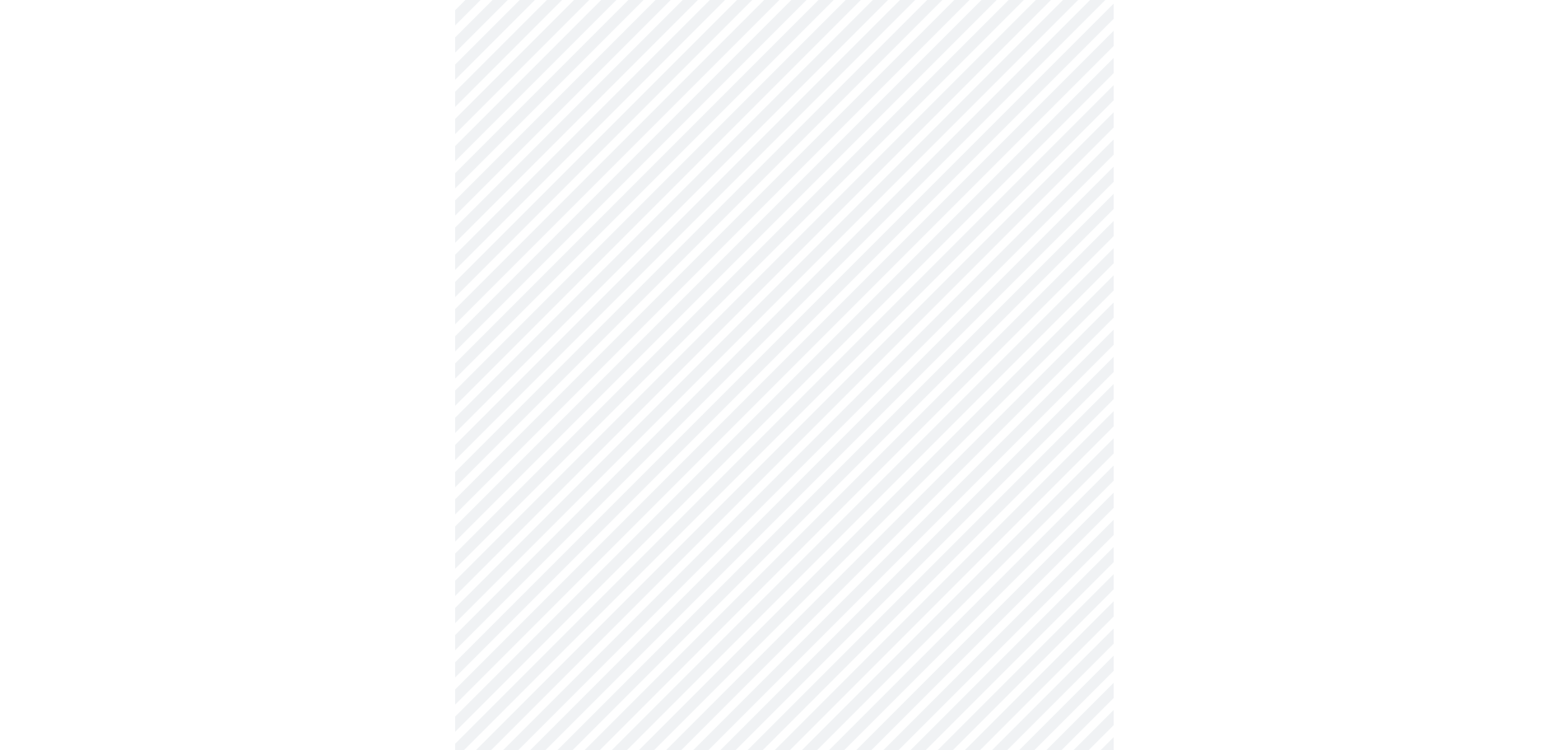
click at [639, 404] on body "MyMenopauseRx Appointments Messaging Labs Uploads Medications Community Refer a…" at bounding box center [784, 186] width 1555 height 2006
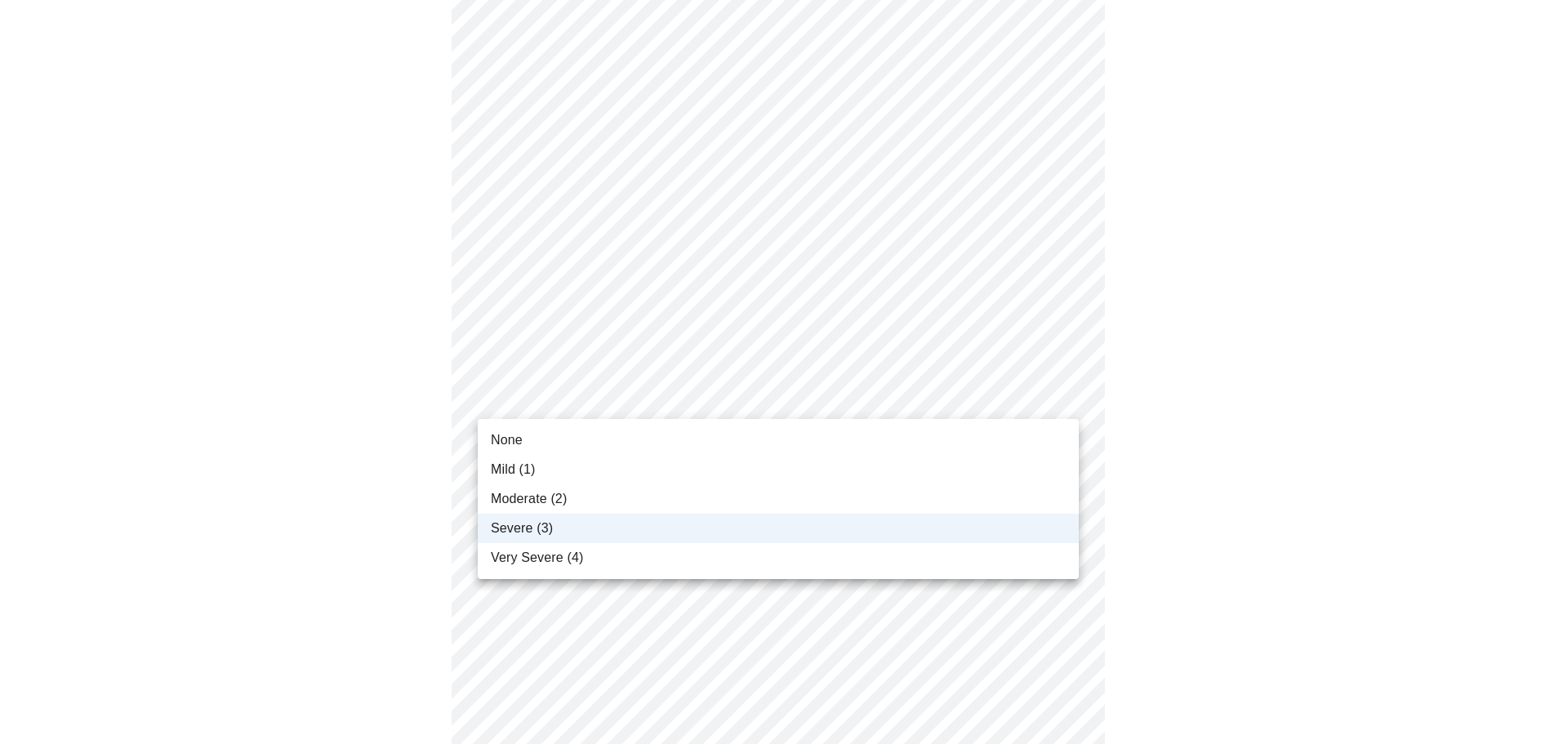
click at [587, 490] on li "Moderate (2)" at bounding box center [779, 499] width 601 height 29
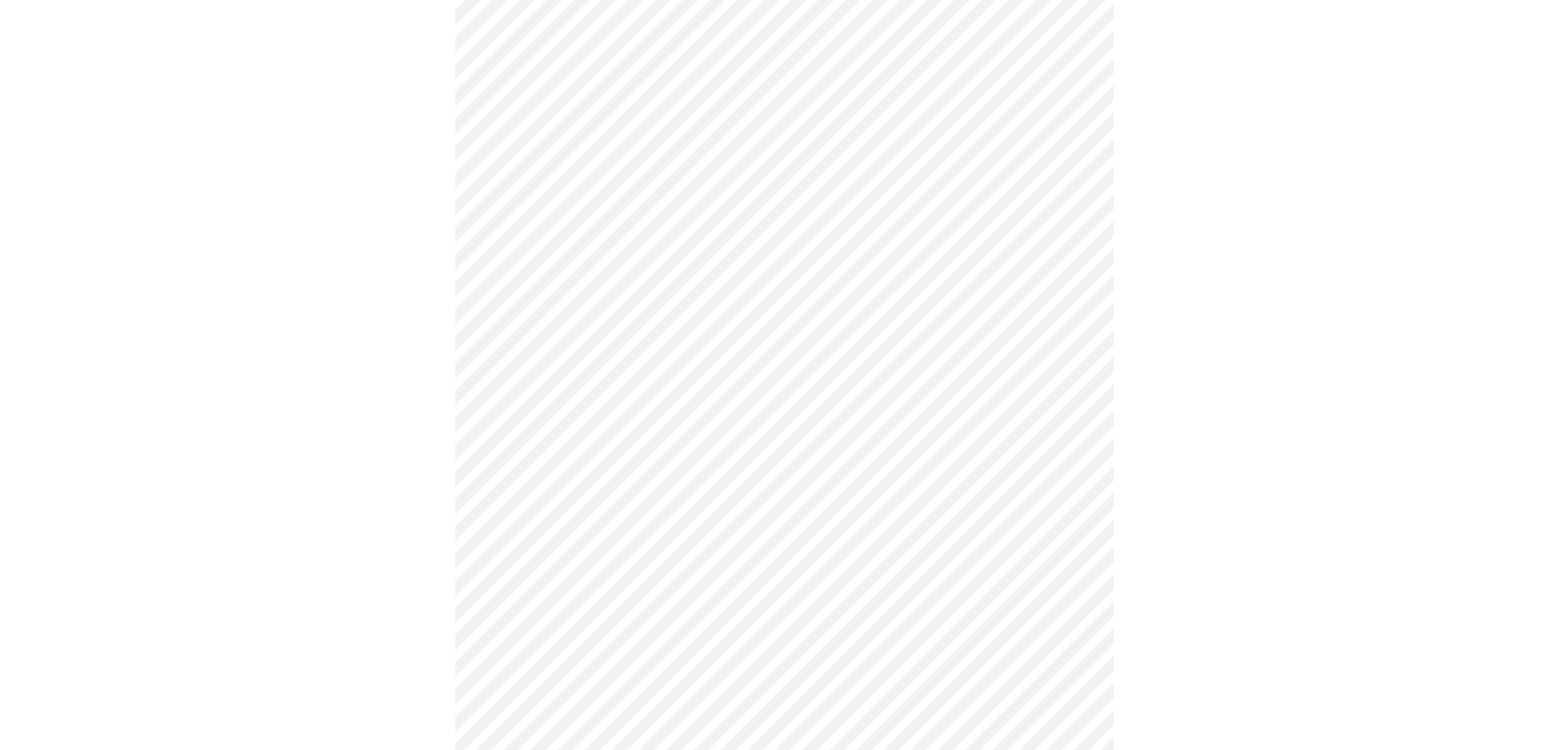
click at [626, 522] on body "MyMenopauseRx Appointments Messaging Labs Uploads Medications Community Refer a…" at bounding box center [784, 186] width 1555 height 2006
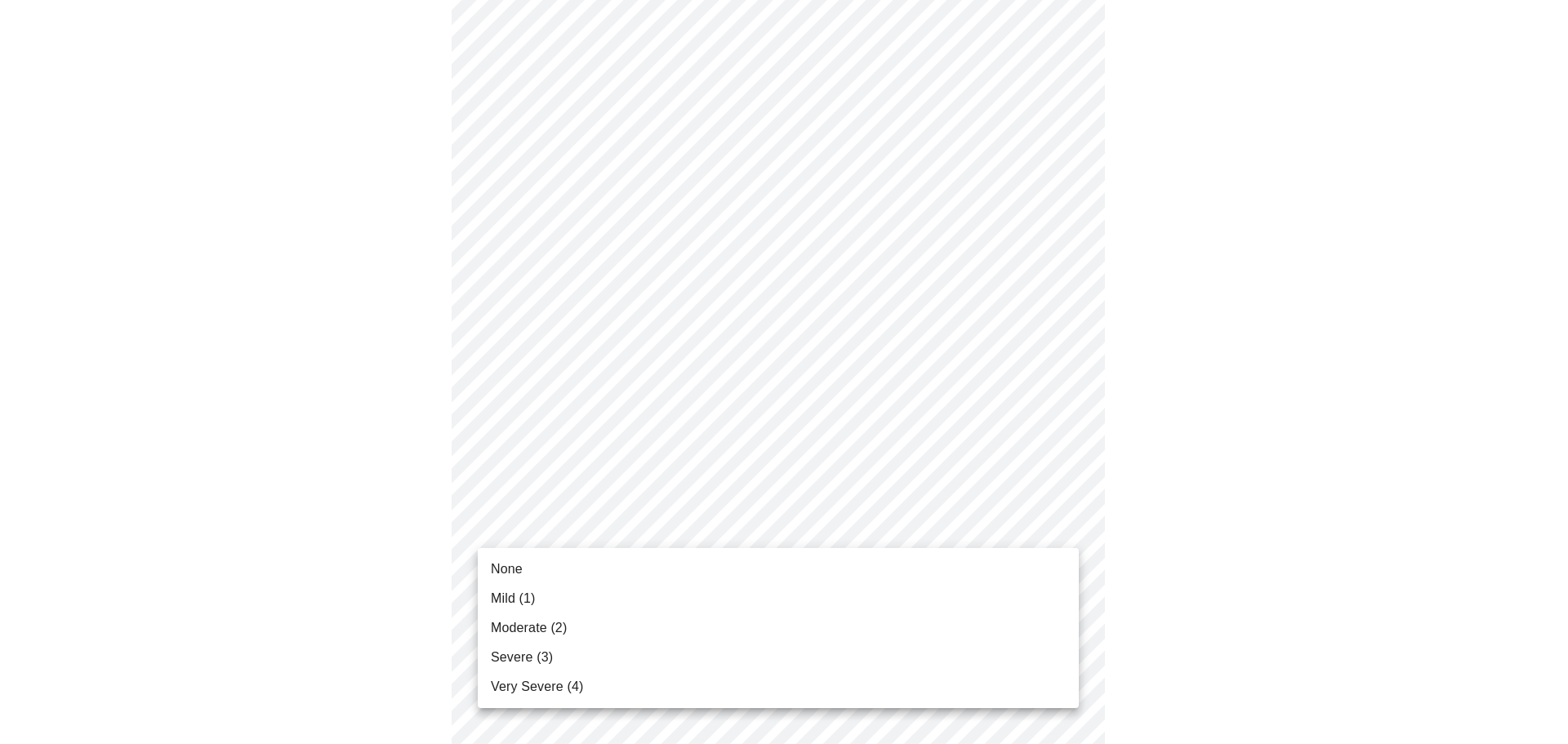
click at [548, 655] on span "Severe (3)" at bounding box center [522, 657] width 62 height 19
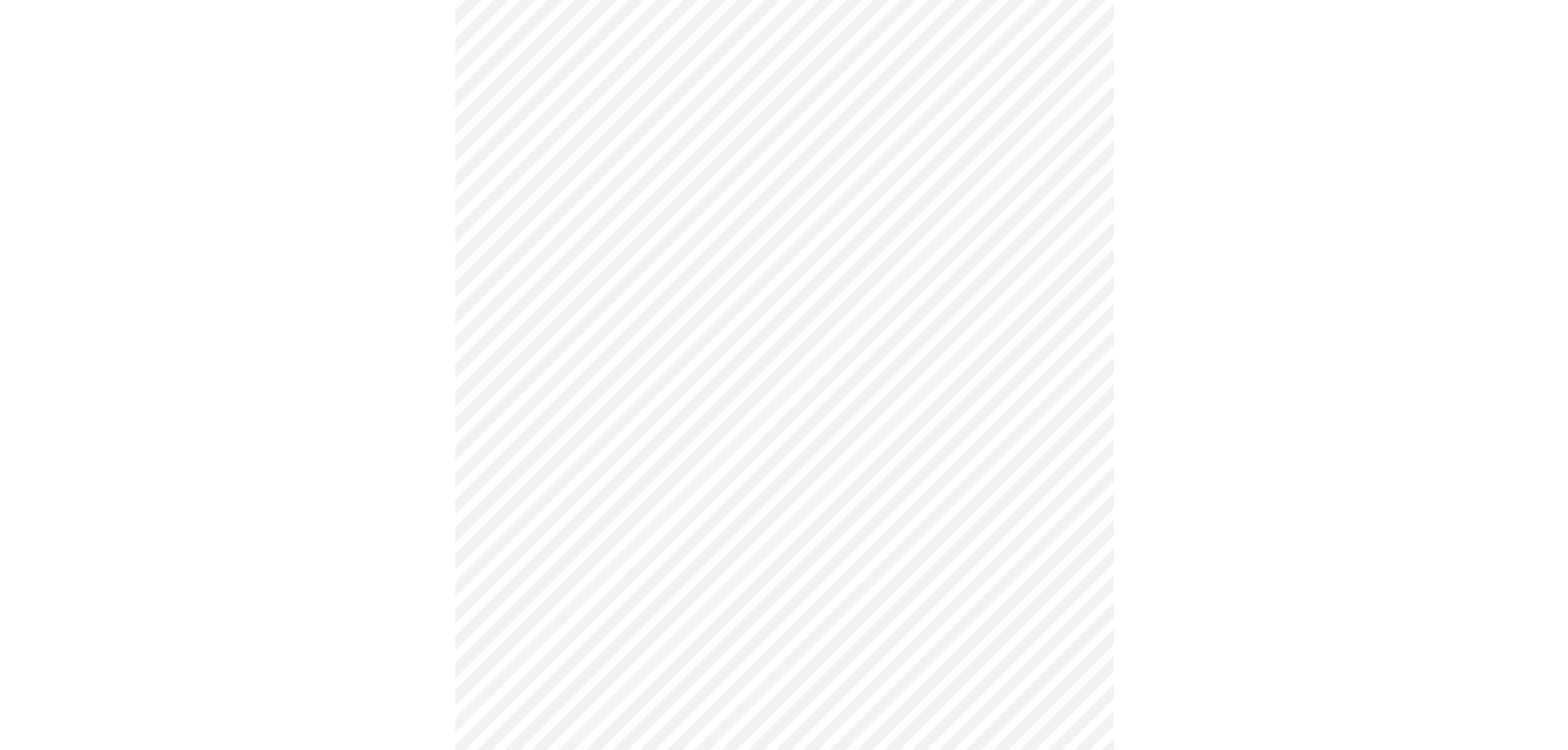
scroll to position [1071, 0]
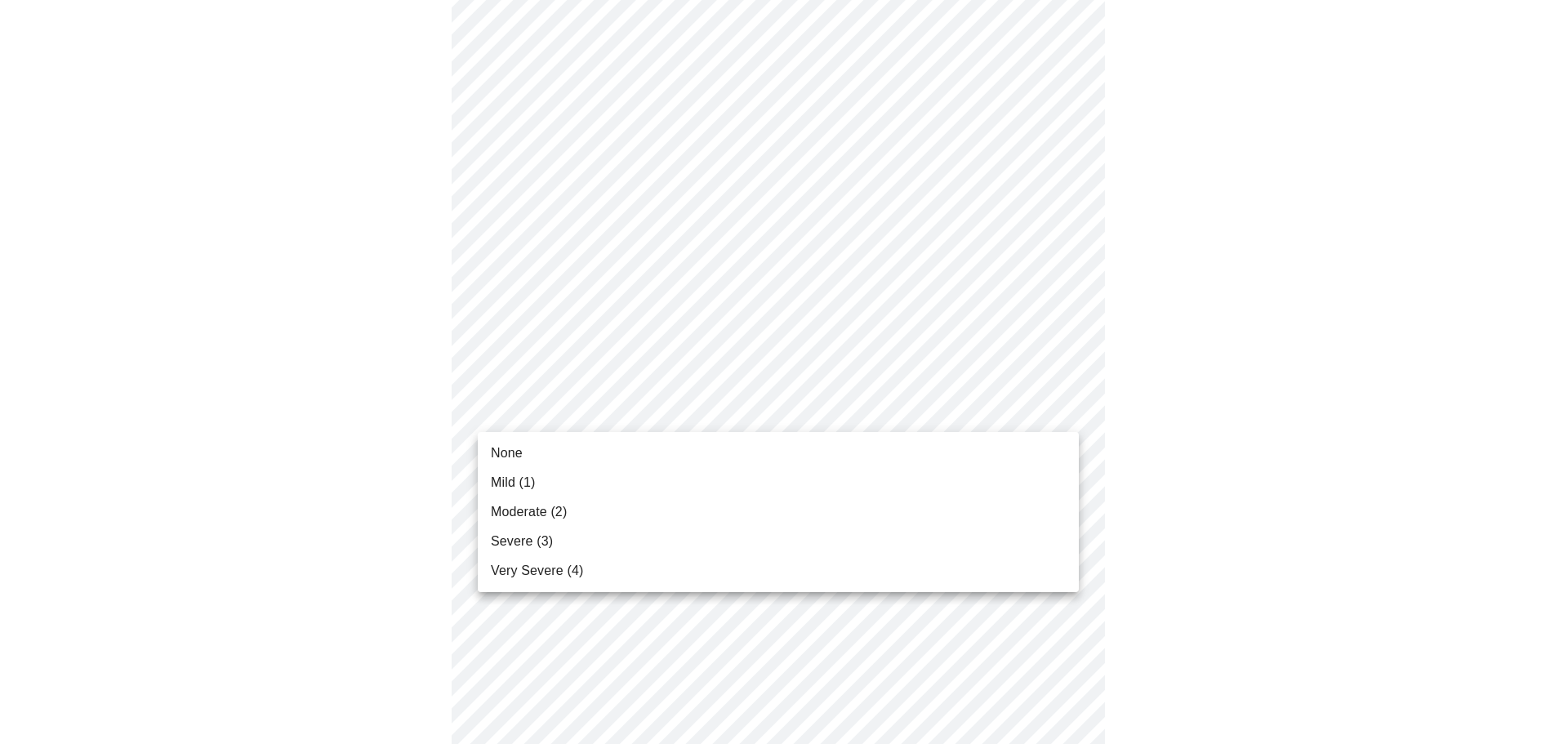
click at [567, 508] on li "Moderate (2)" at bounding box center [779, 512] width 601 height 29
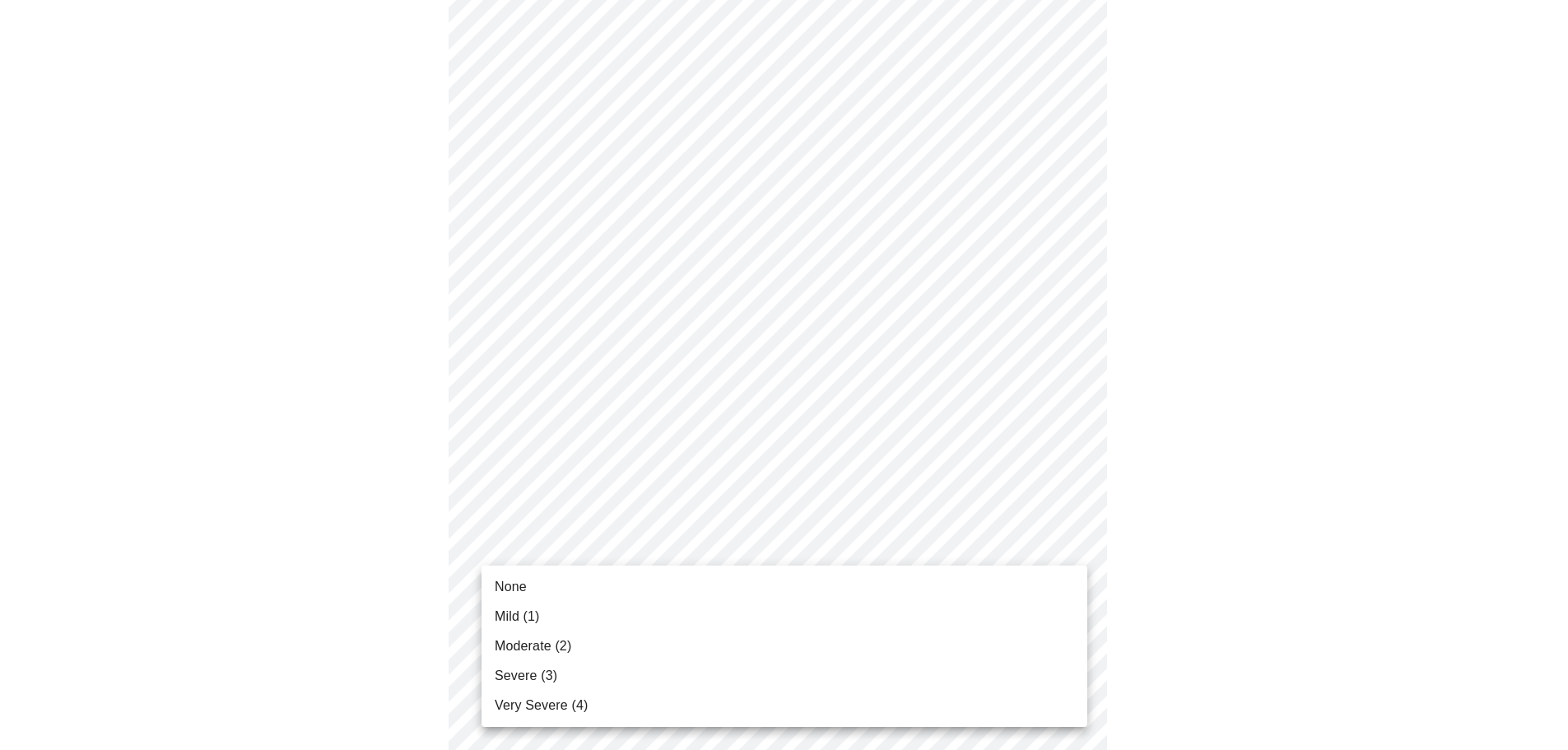
click at [583, 666] on li "Severe (3)" at bounding box center [785, 675] width 606 height 29
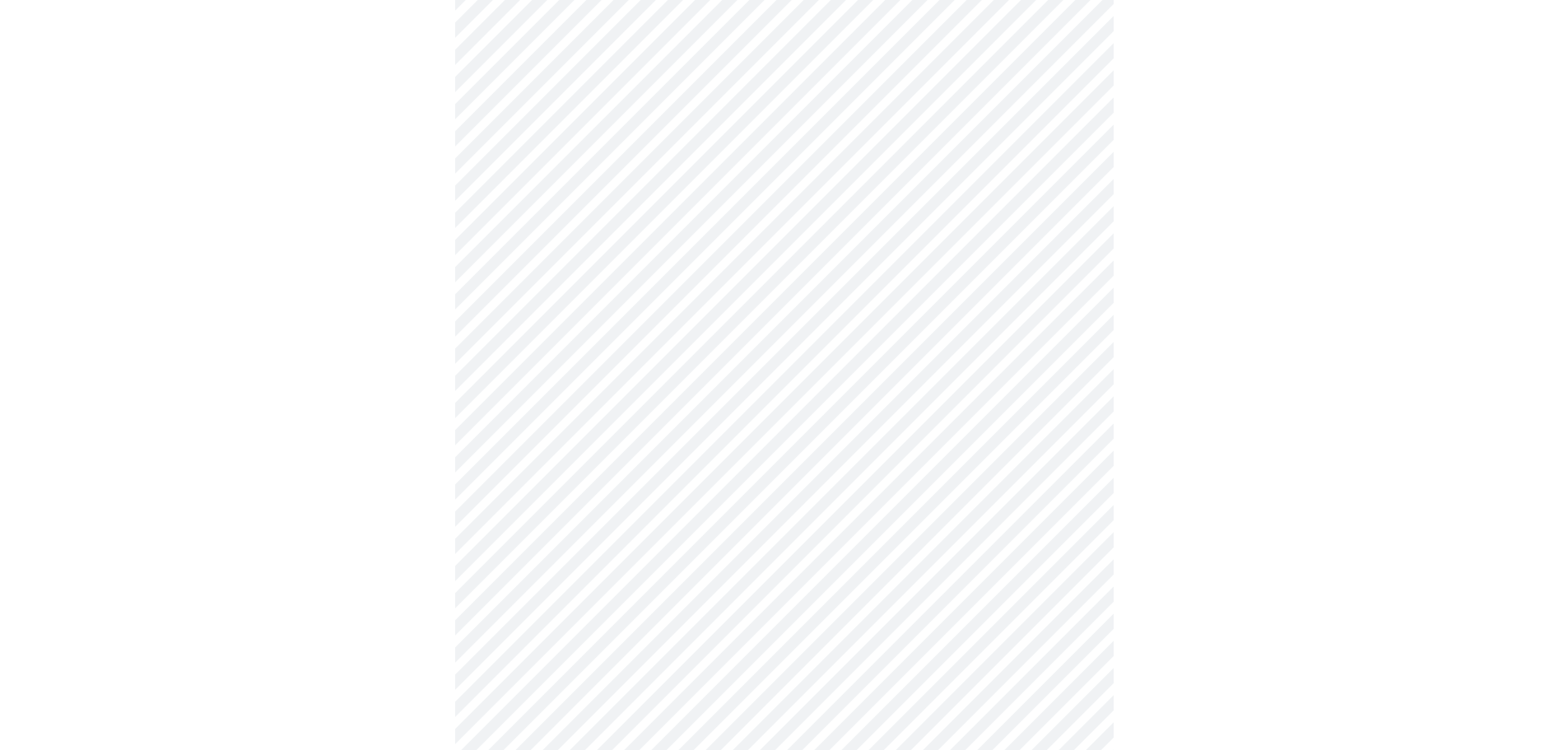
scroll to position [576, 0]
click at [696, 437] on body "MyMenopauseRx Appointments Messaging Labs Uploads Medications Community Refer a…" at bounding box center [790, 243] width 1567 height 1625
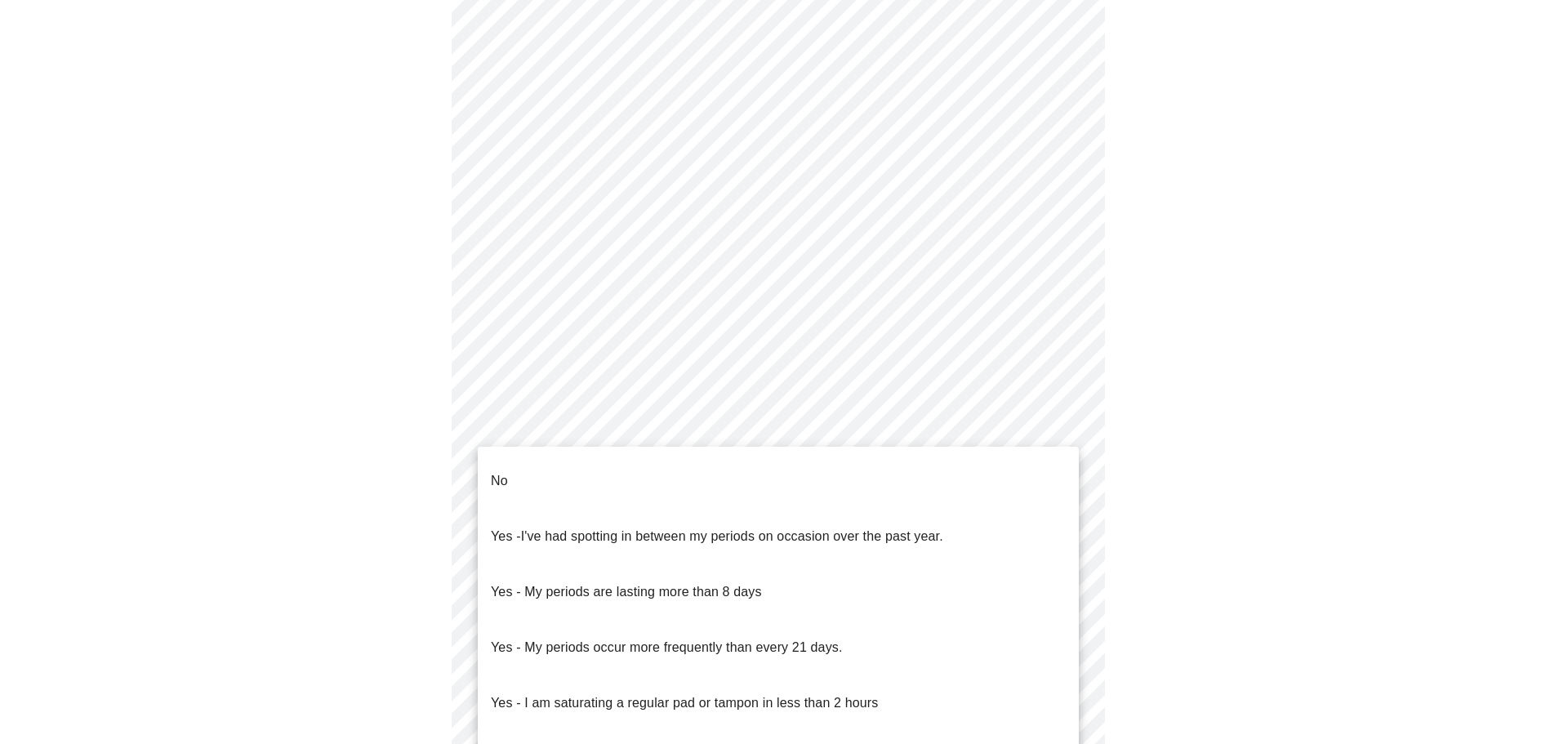
click at [669, 474] on li "No" at bounding box center [779, 481] width 601 height 56
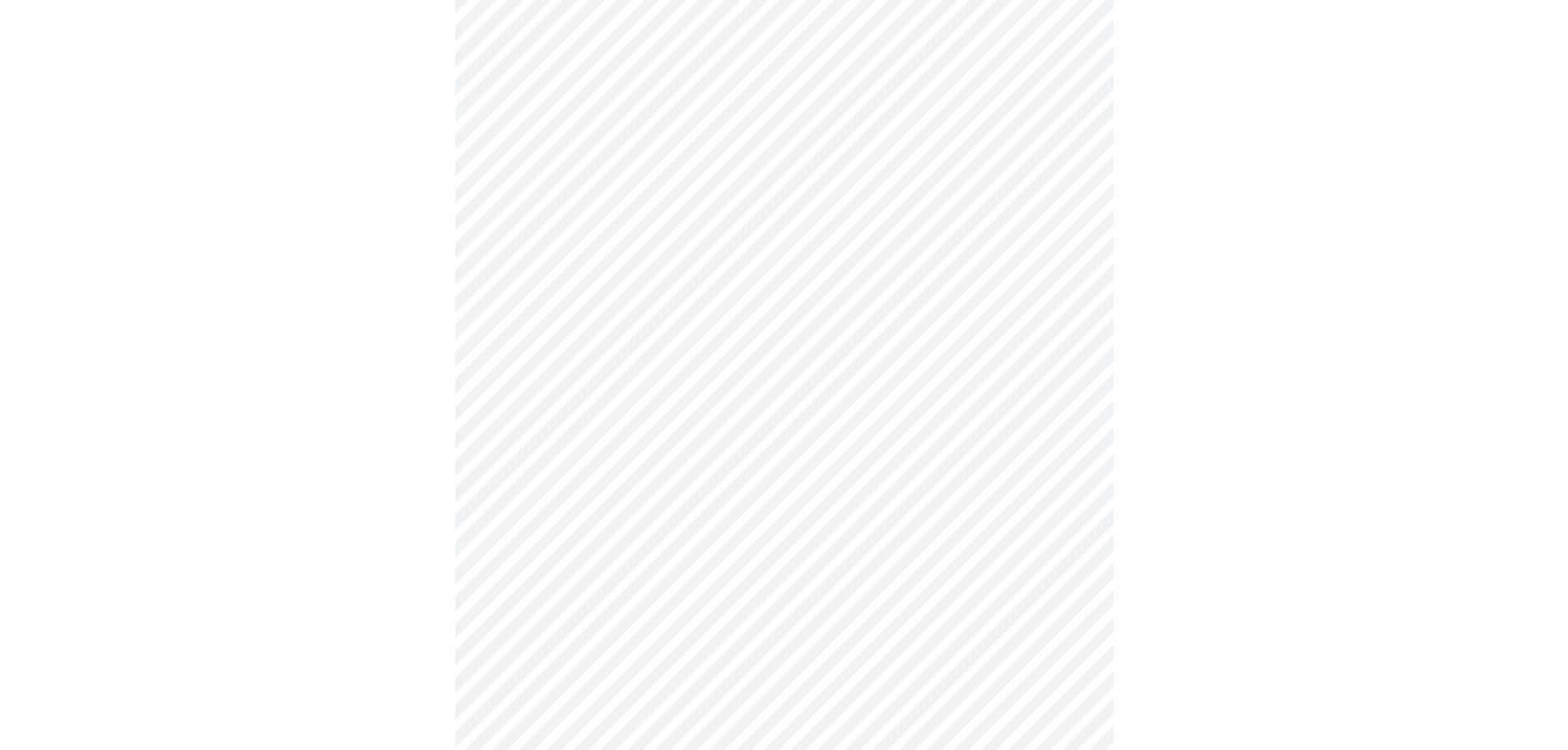
scroll to position [741, 0]
click at [690, 393] on body "MyMenopauseRx Appointments Messaging Labs Uploads Medications Community Refer a…" at bounding box center [784, 73] width 1555 height 1615
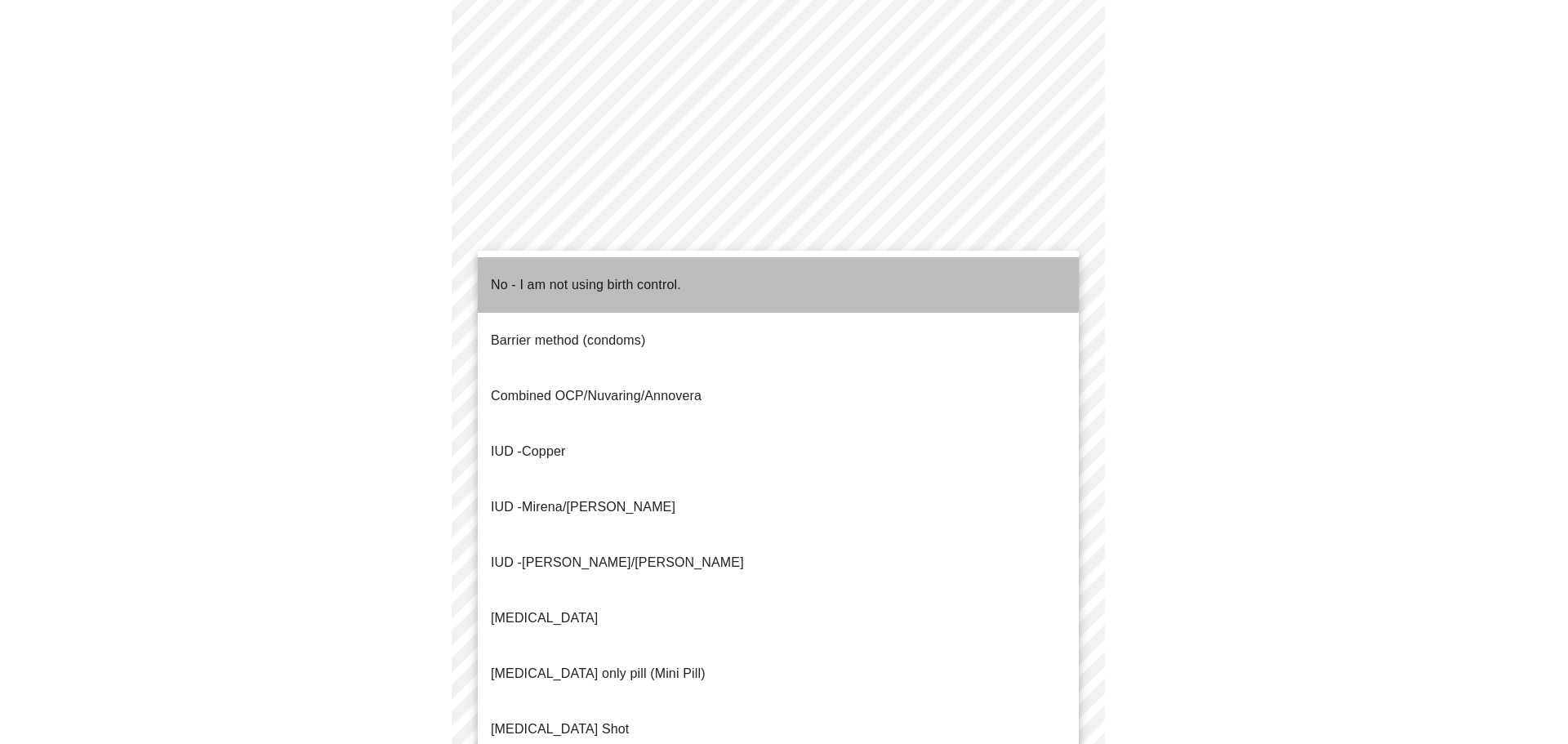
click at [666, 275] on p "No - I am not using birth control." at bounding box center [586, 284] width 190 height 19
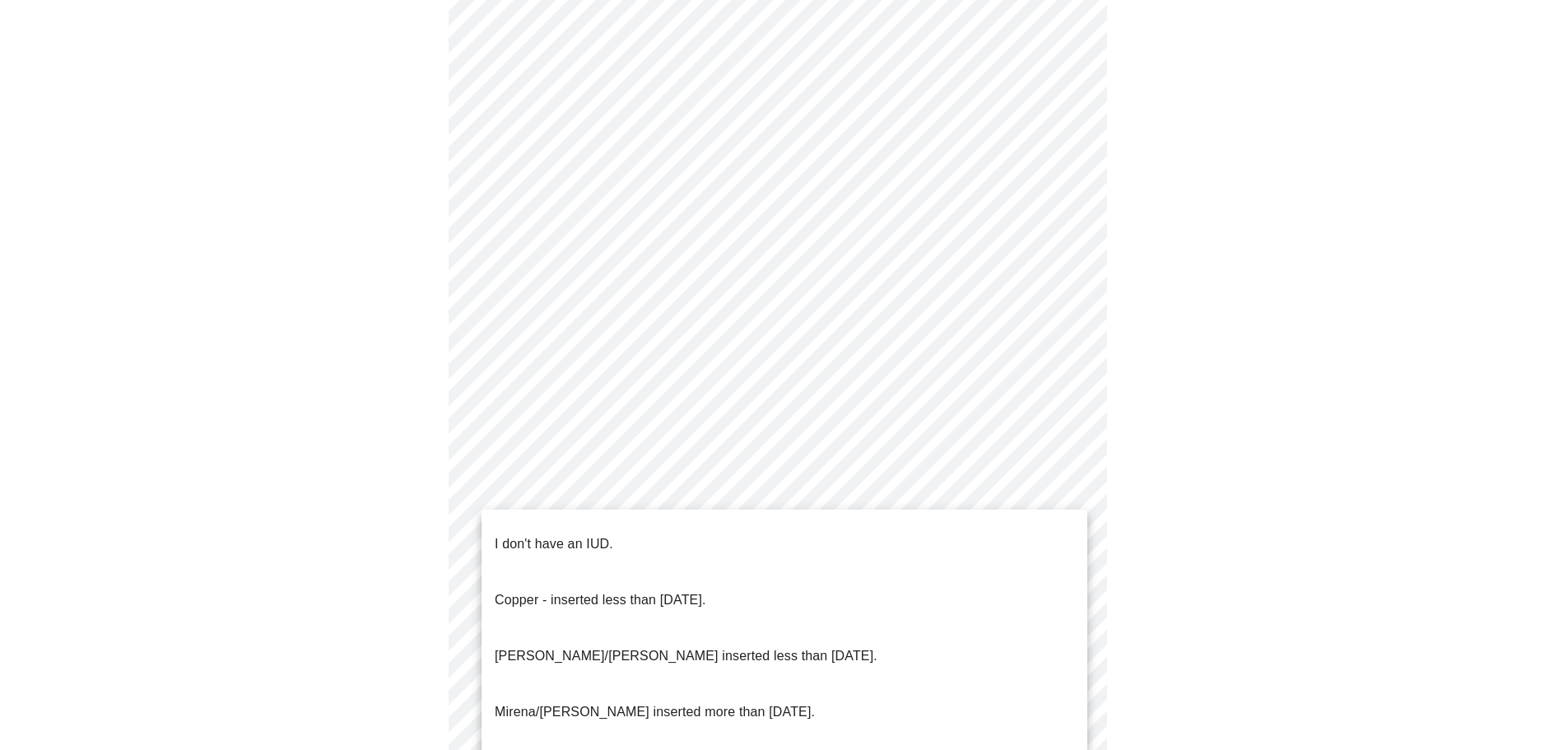
click at [653, 509] on body "MyMenopauseRx Appointments Messaging Labs Uploads Medications Community Refer a…" at bounding box center [784, 68] width 1555 height 1605
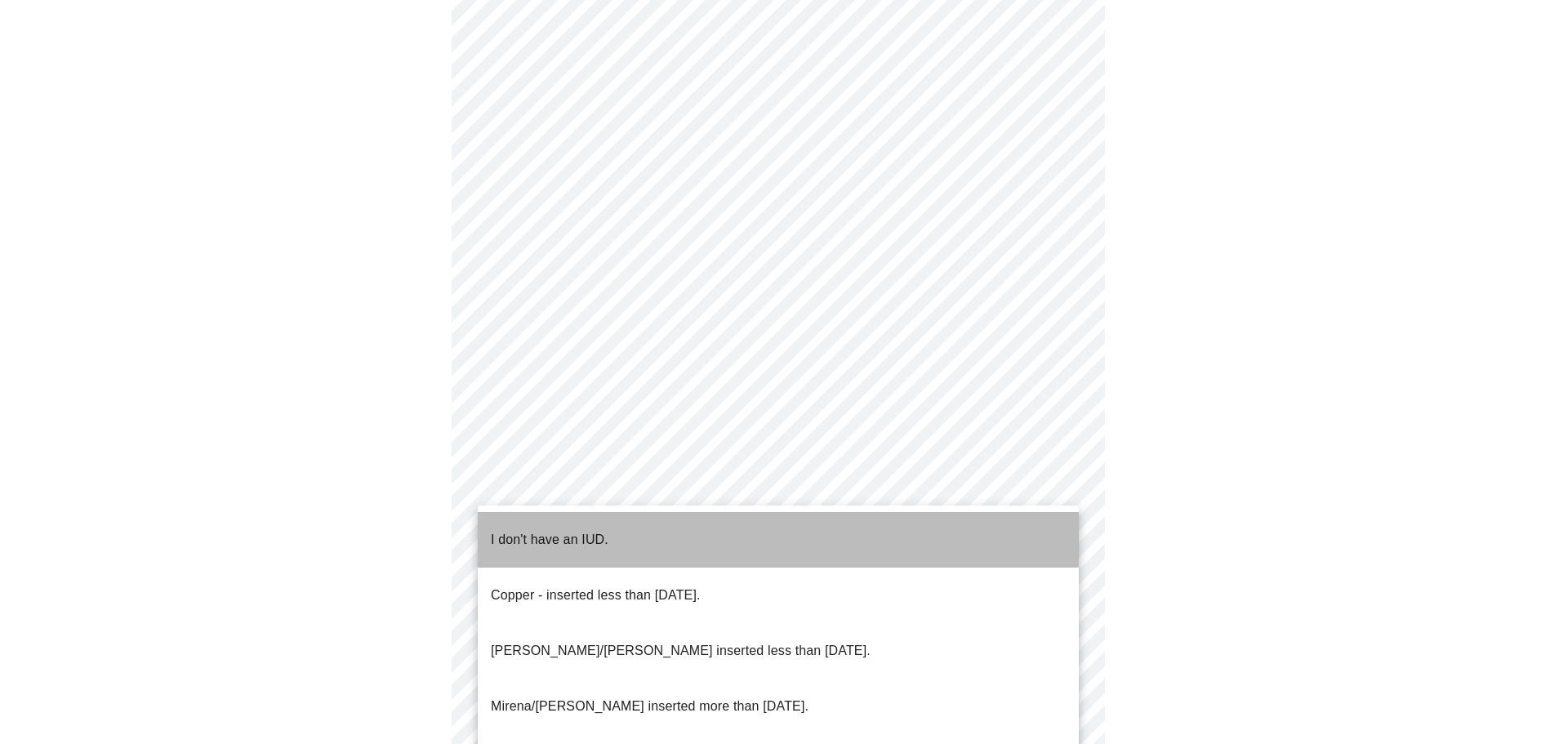
click at [641, 526] on li "I don't have an IUD." at bounding box center [779, 539] width 601 height 56
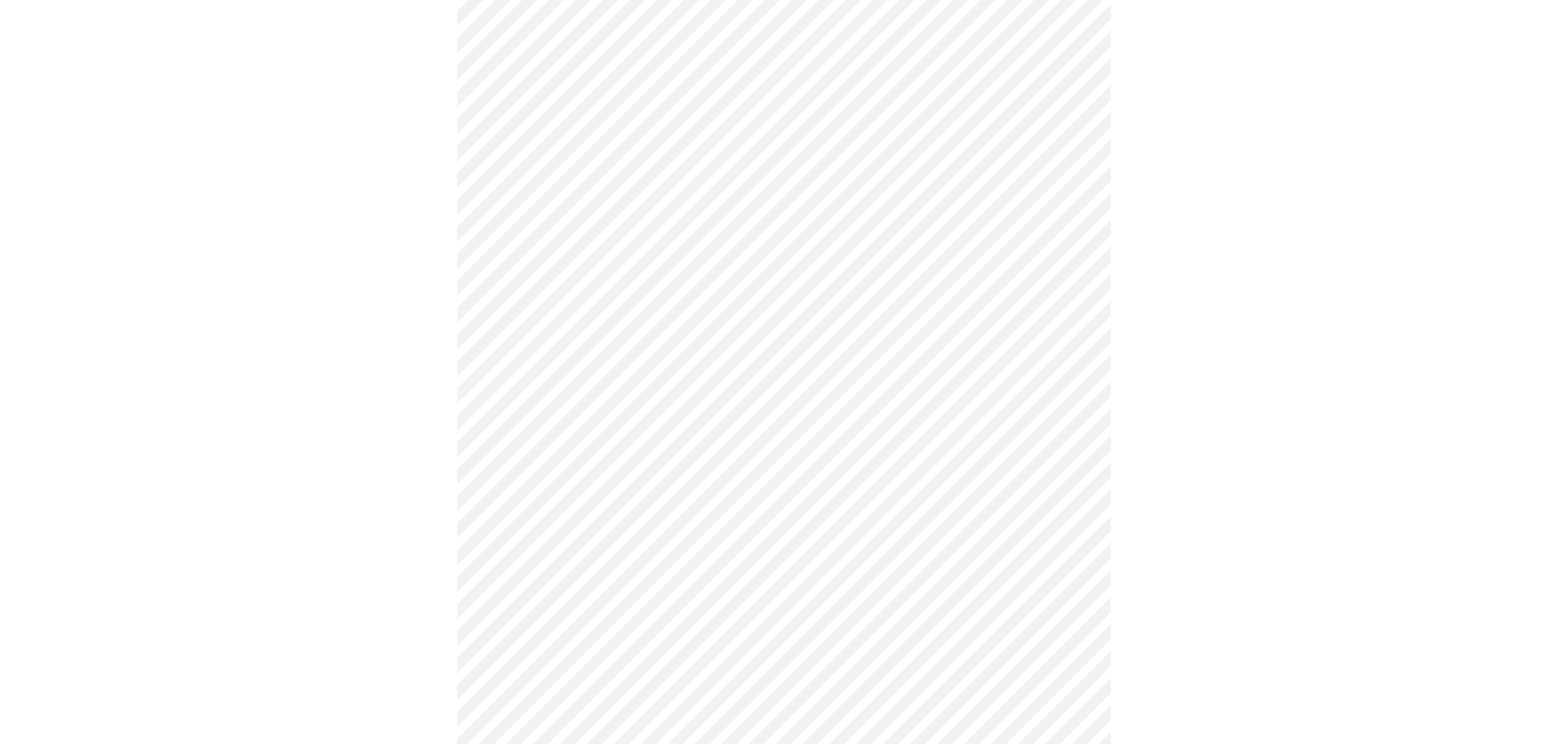
click at [623, 611] on body "MyMenopauseRx Appointments Messaging Labs Uploads Medications Community Refer a…" at bounding box center [783, 63] width 1554 height 1583
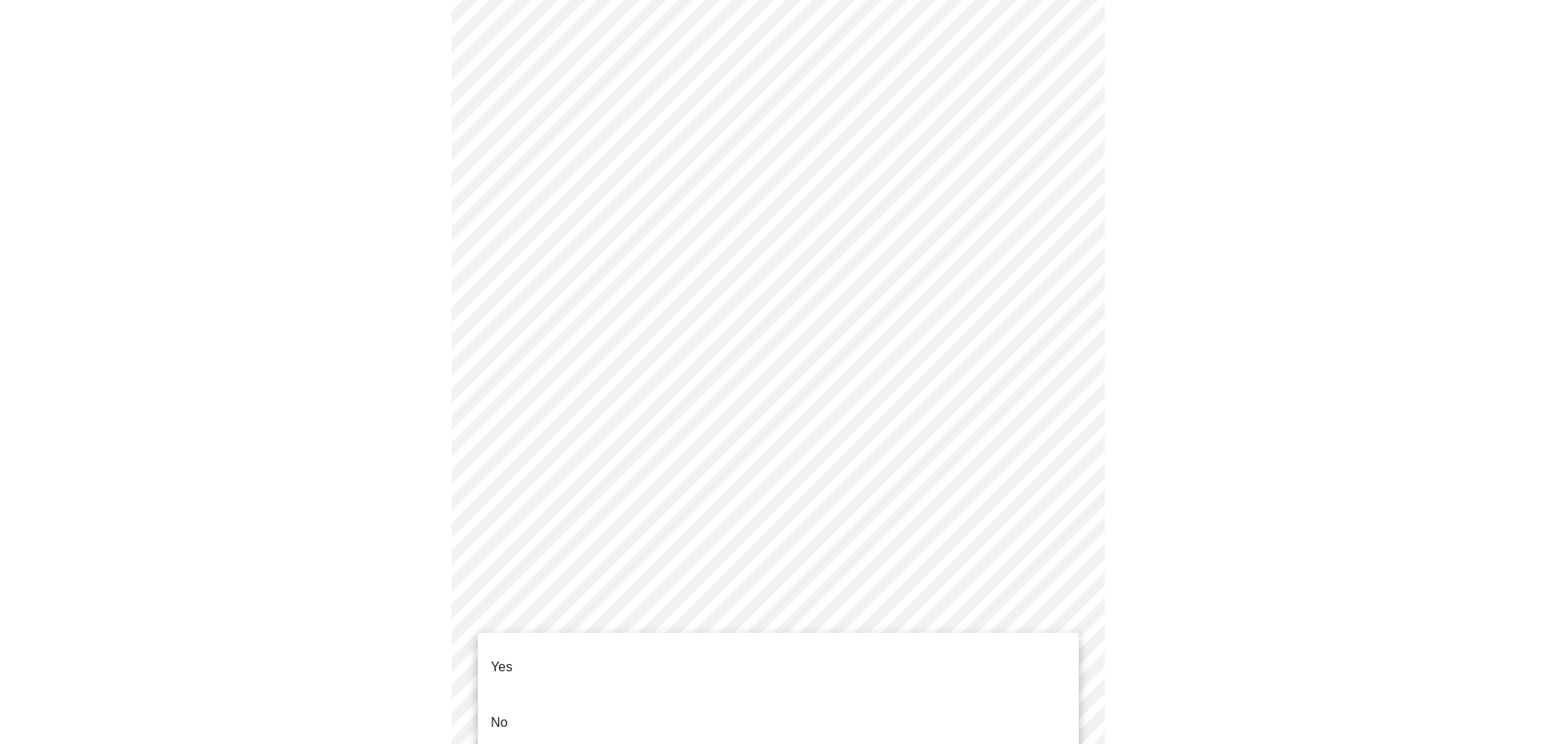
click at [588, 651] on li "Yes" at bounding box center [779, 667] width 601 height 56
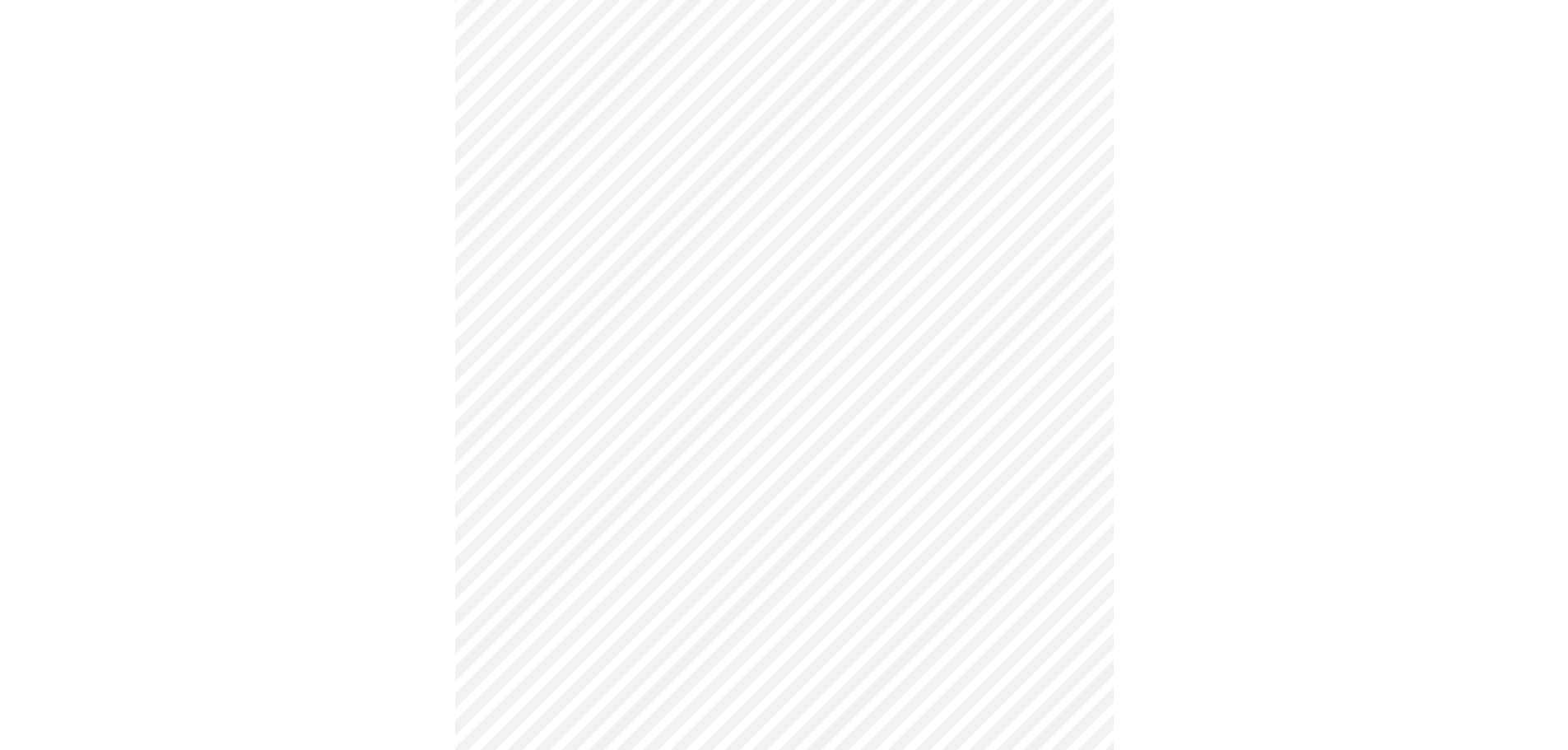
scroll to position [0, 0]
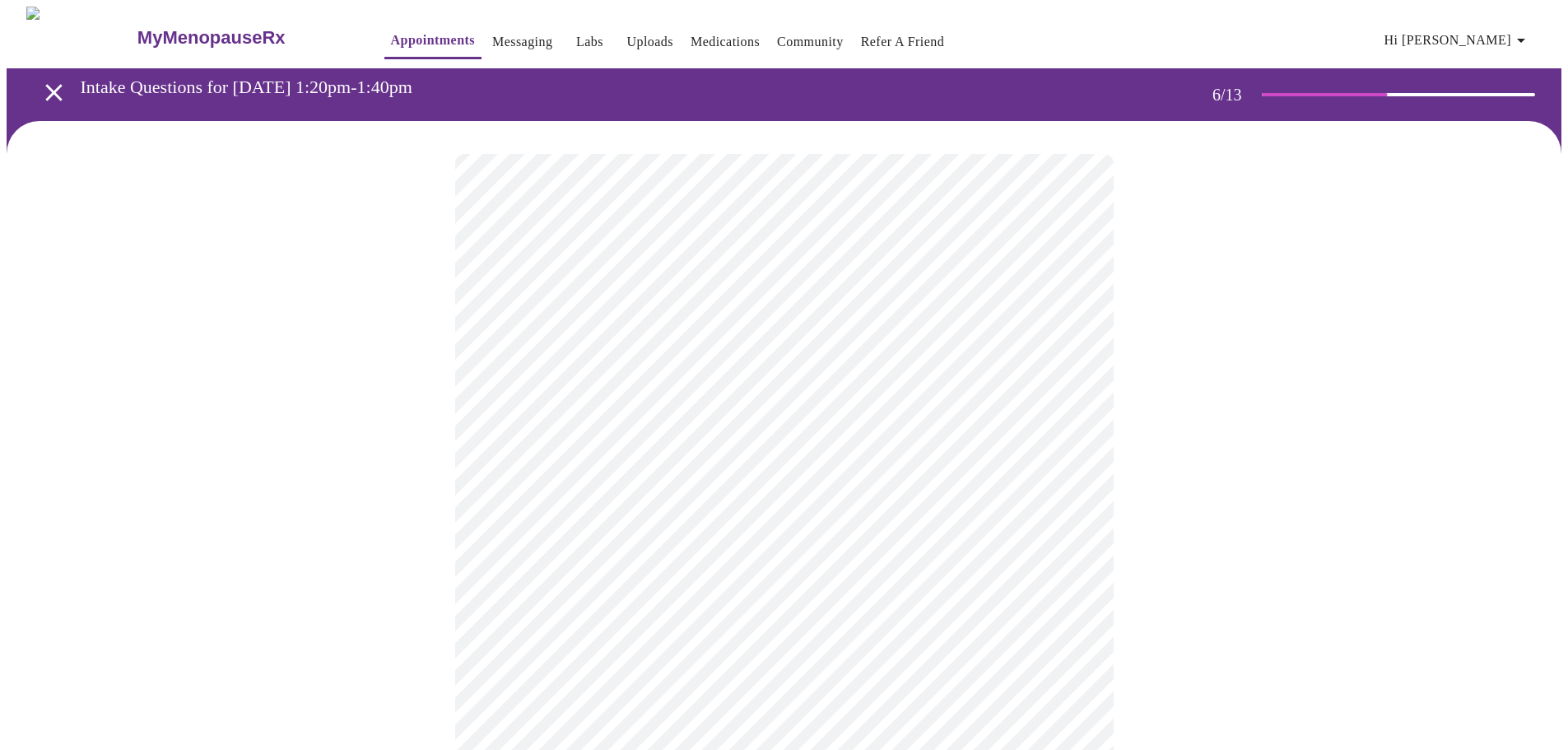
click at [1292, 265] on div at bounding box center [784, 498] width 1555 height 755
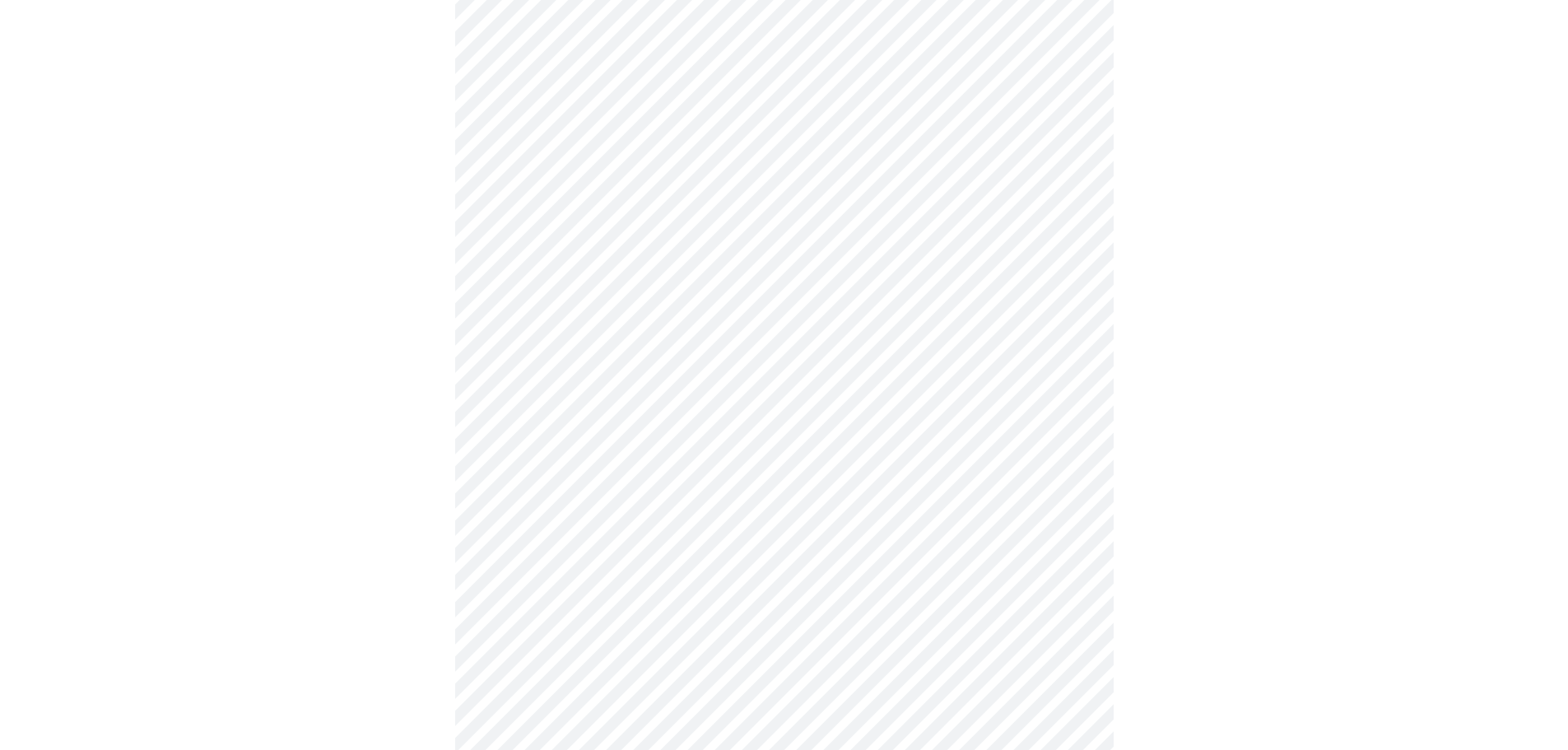
scroll to position [4364, 0]
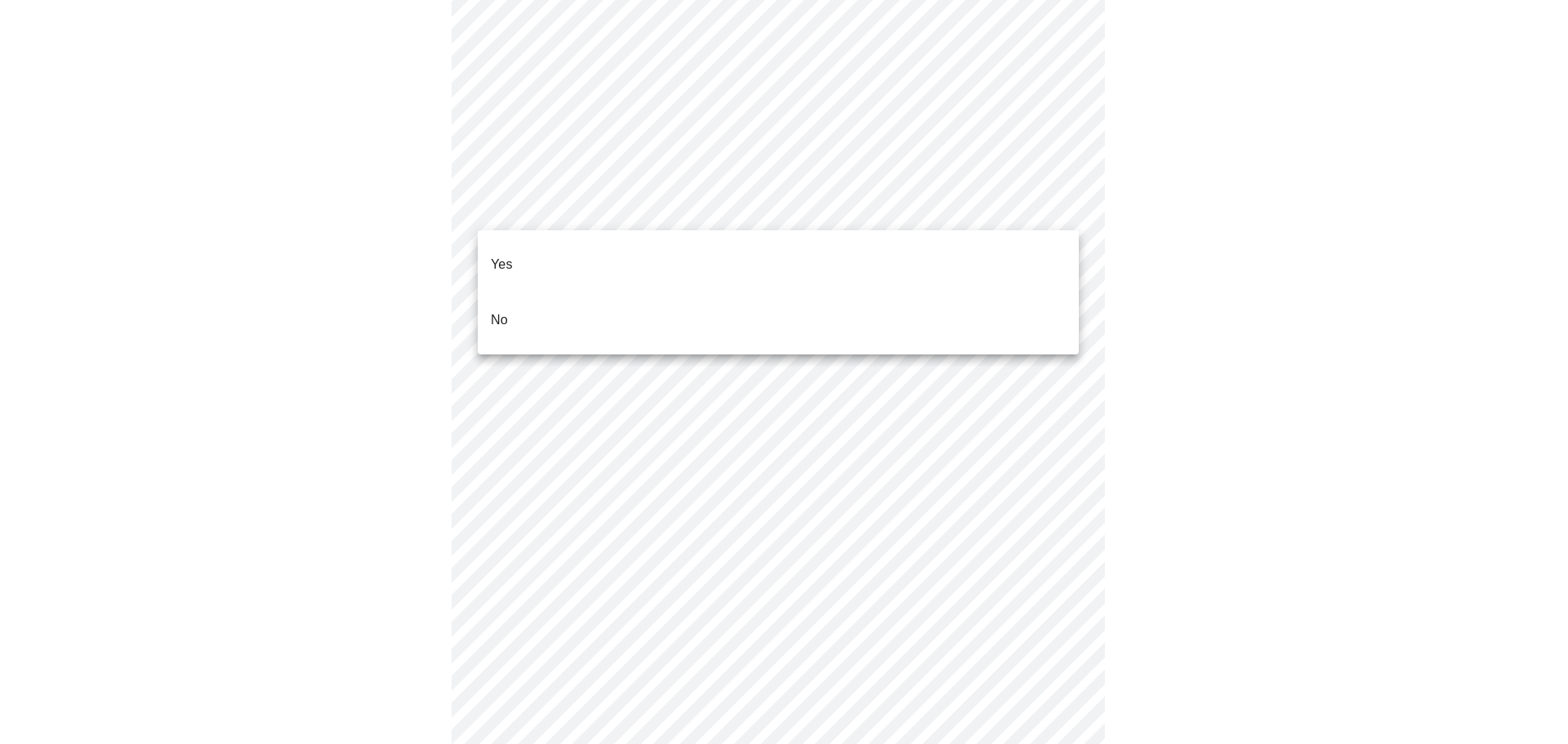
click at [756, 292] on li "No" at bounding box center [779, 320] width 601 height 56
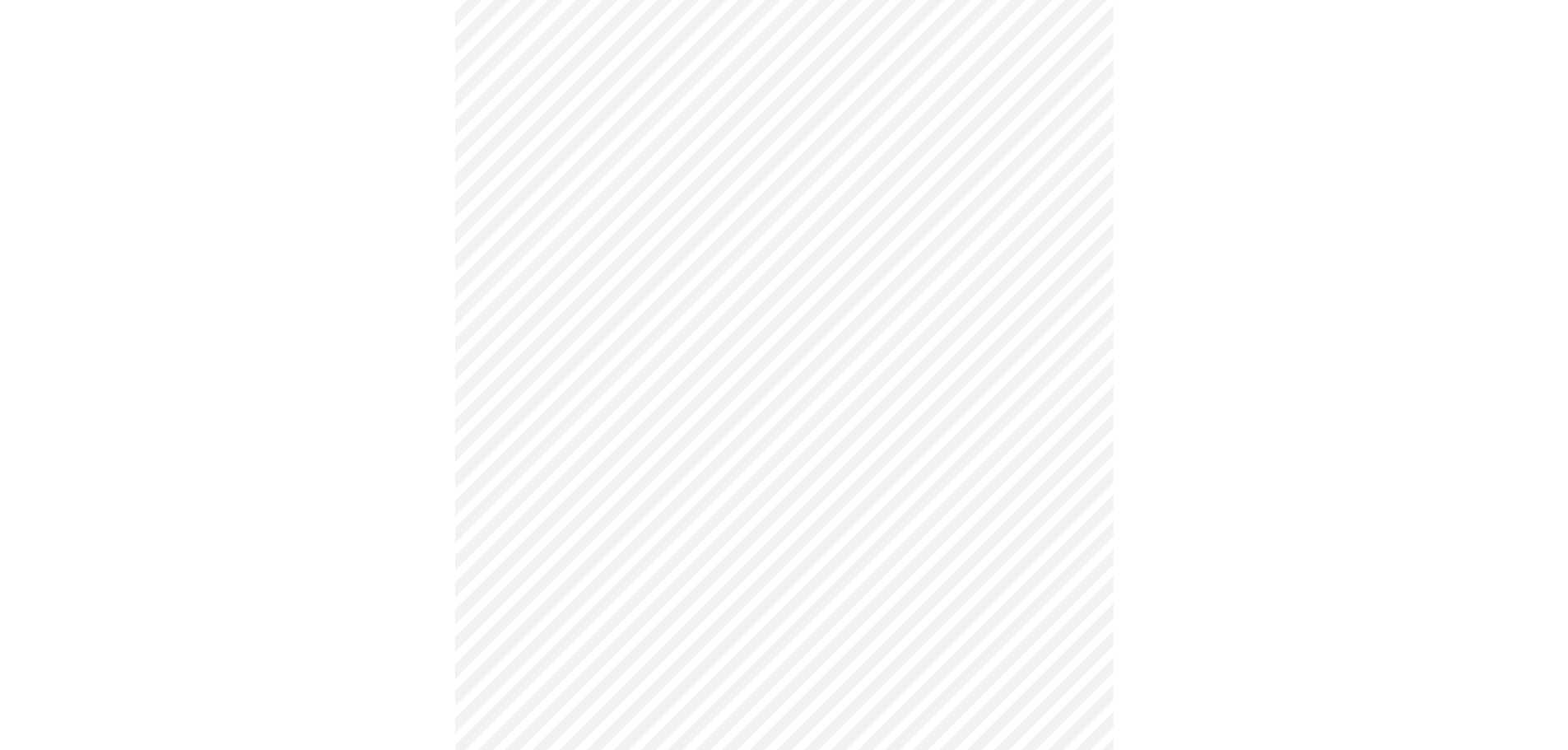
scroll to position [727, 0]
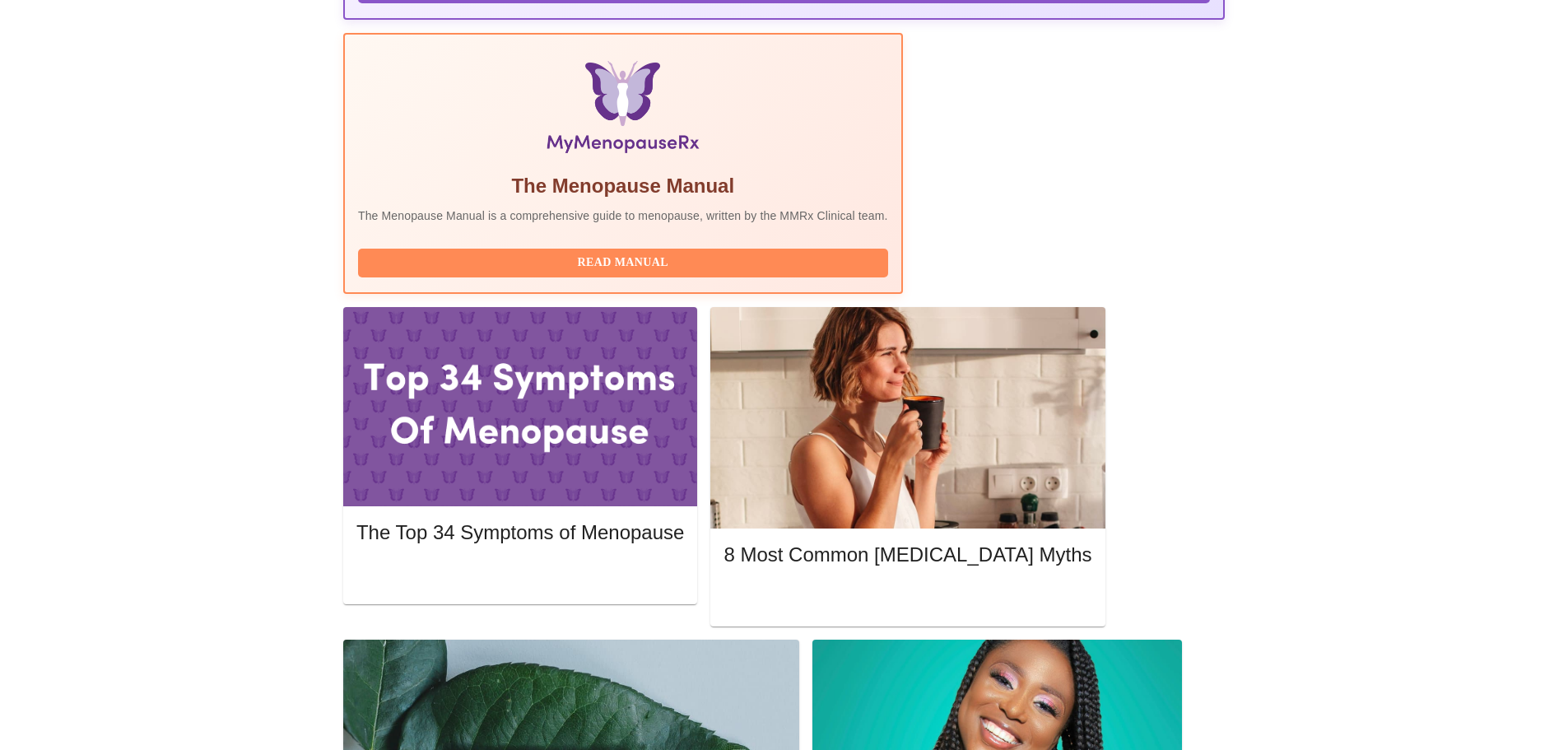
scroll to position [576, 0]
